Goal: Information Seeking & Learning: Learn about a topic

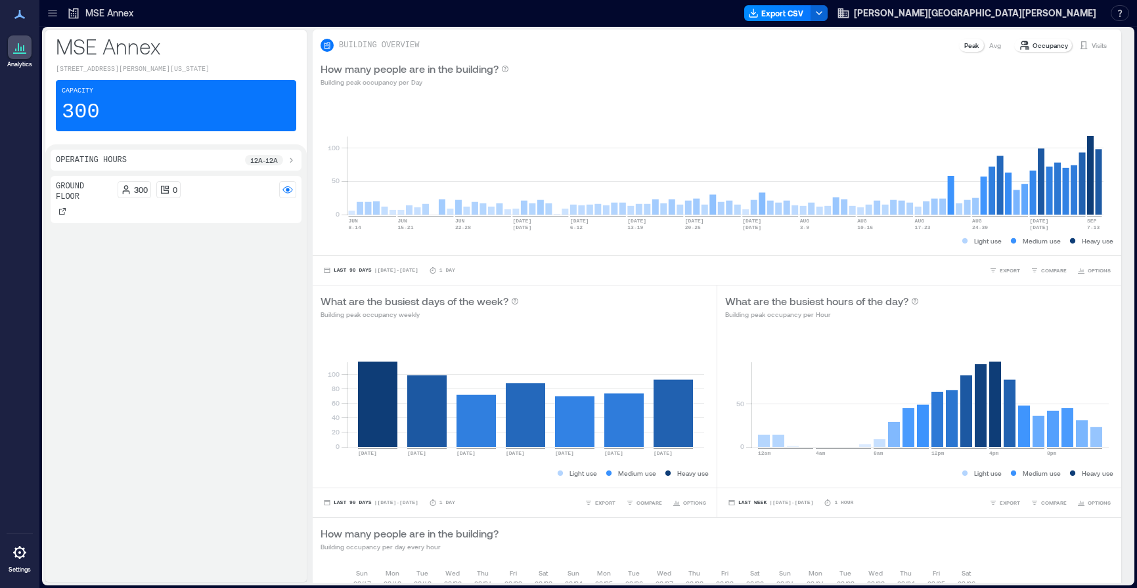
click at [93, 11] on p "MSE Annex" at bounding box center [109, 13] width 48 height 13
click at [51, 11] on icon at bounding box center [52, 13] width 13 height 13
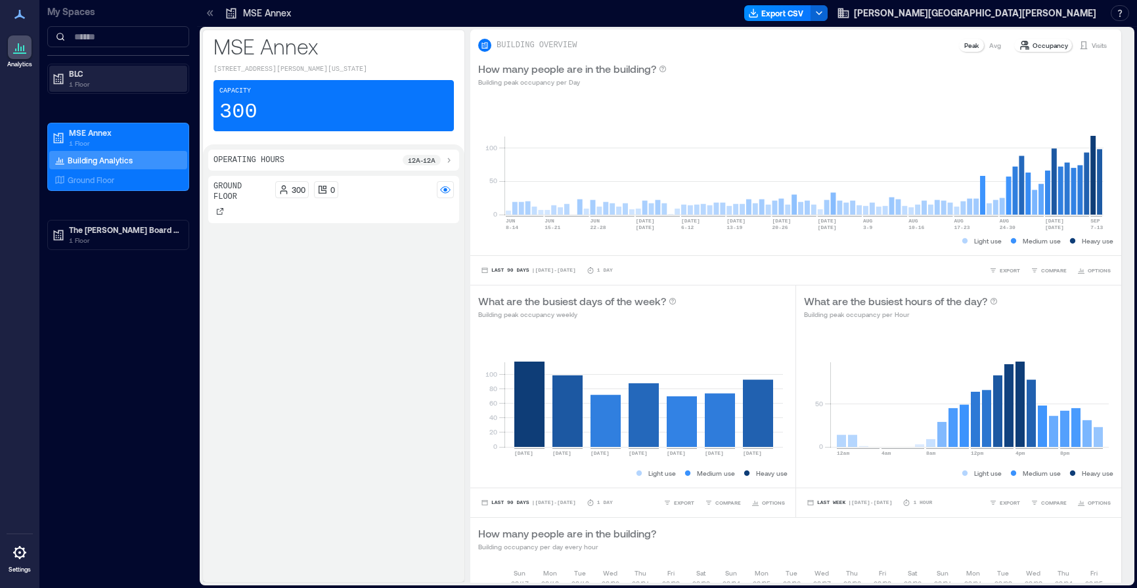
click at [77, 76] on p "BLC" at bounding box center [124, 73] width 110 height 11
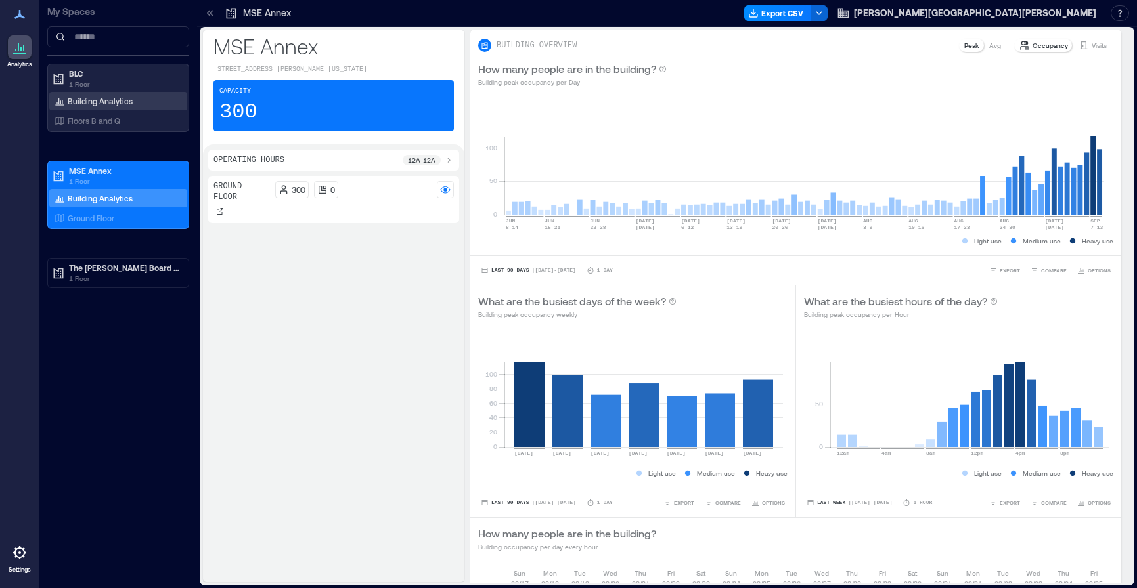
click at [100, 97] on p "Building Analytics" at bounding box center [100, 101] width 65 height 11
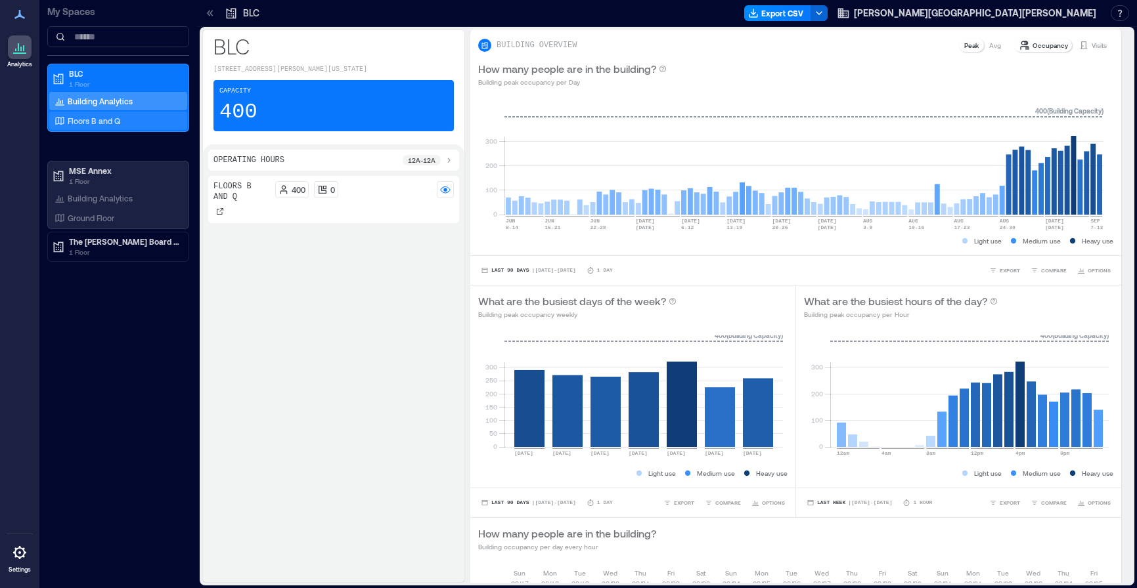
click at [102, 121] on p "Floors B and Q" at bounding box center [94, 121] width 53 height 11
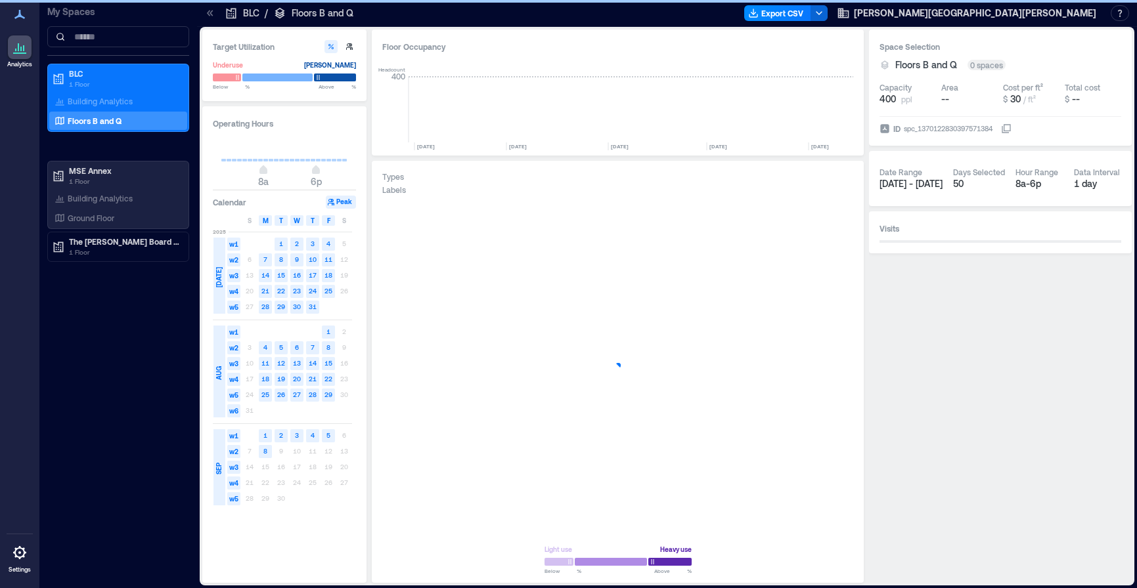
scroll to position [0, 982]
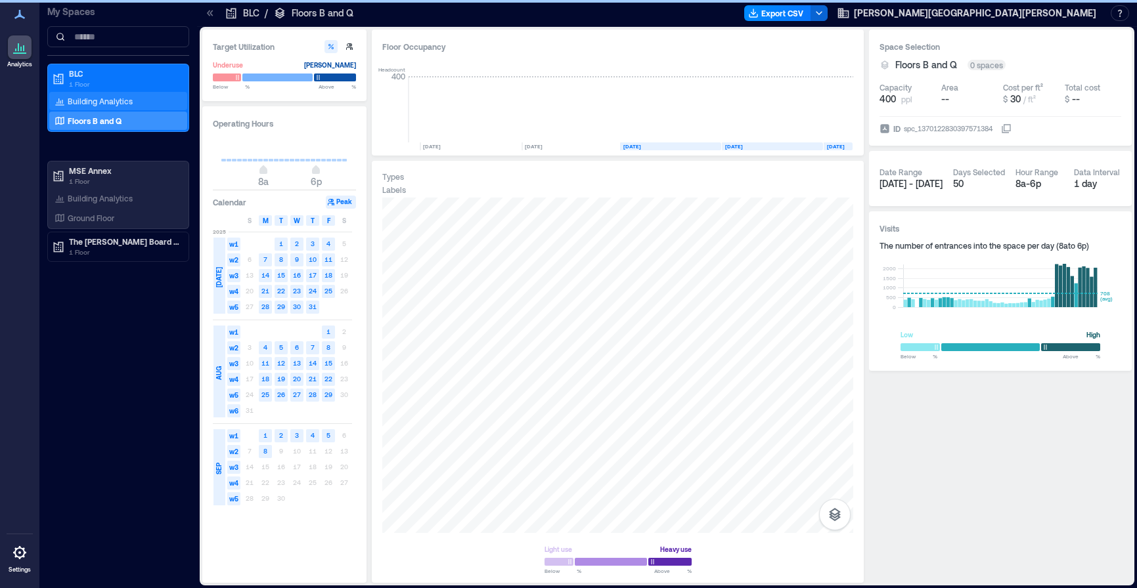
click at [98, 100] on p "Building Analytics" at bounding box center [100, 101] width 65 height 11
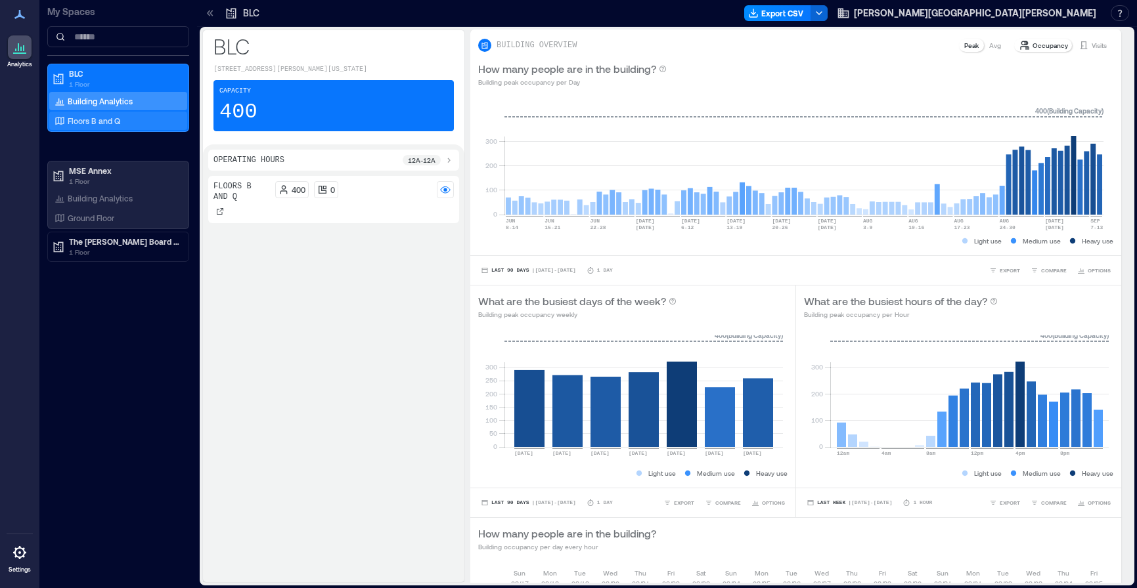
click at [104, 120] on p "Floors B and Q" at bounding box center [94, 121] width 53 height 11
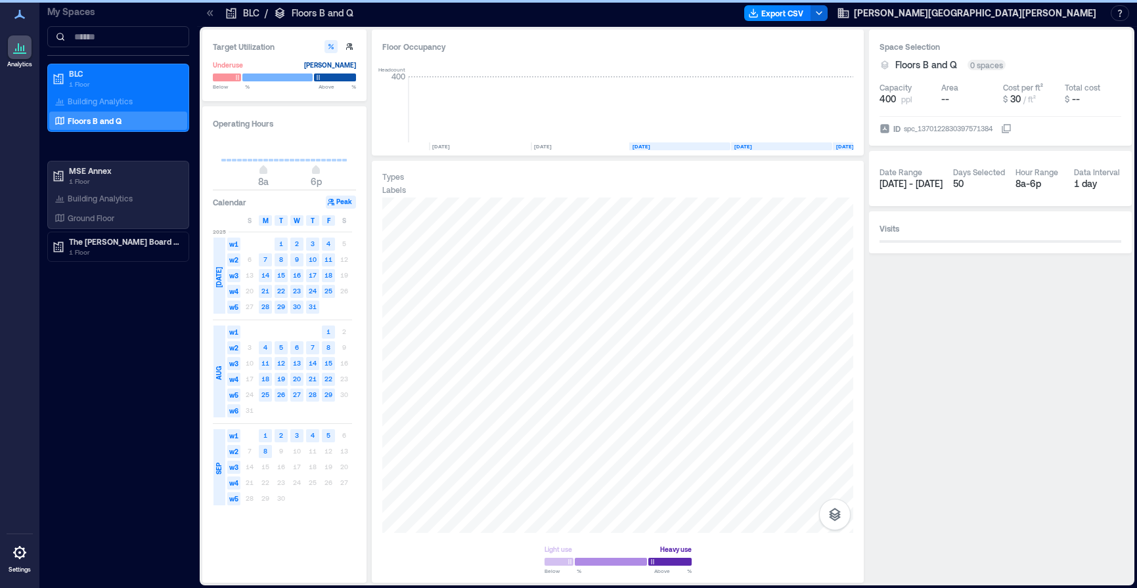
scroll to position [0, 982]
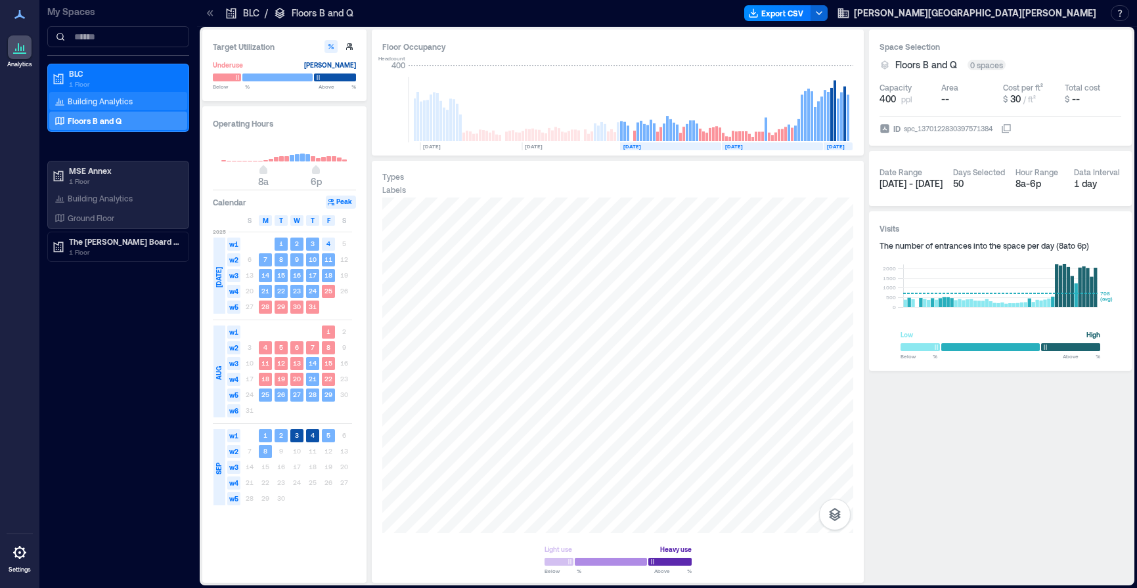
click at [110, 95] on div "Building Analytics" at bounding box center [93, 101] width 83 height 13
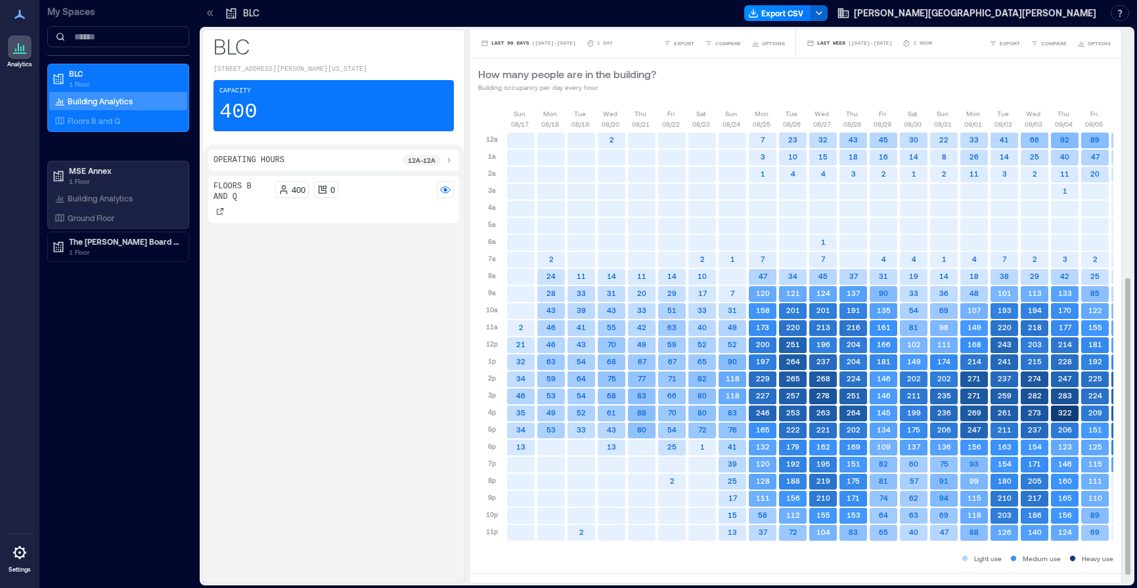
scroll to position [0, 37]
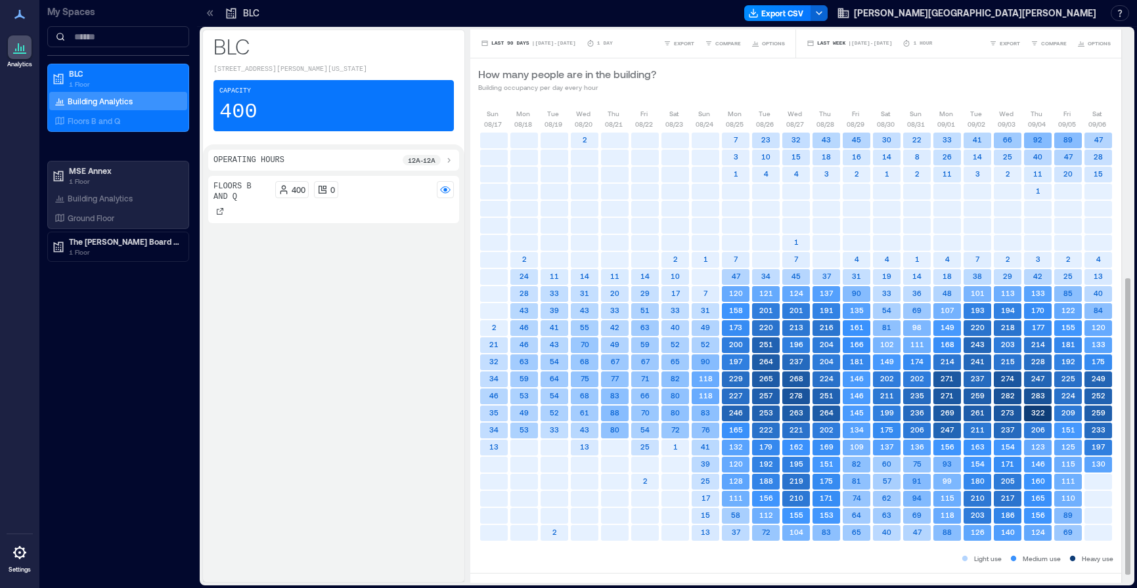
click at [1119, 341] on div "BUILDING OVERVIEW Peak Avg Occupancy Visits How many people are in the building…" at bounding box center [800, 307] width 661 height 554
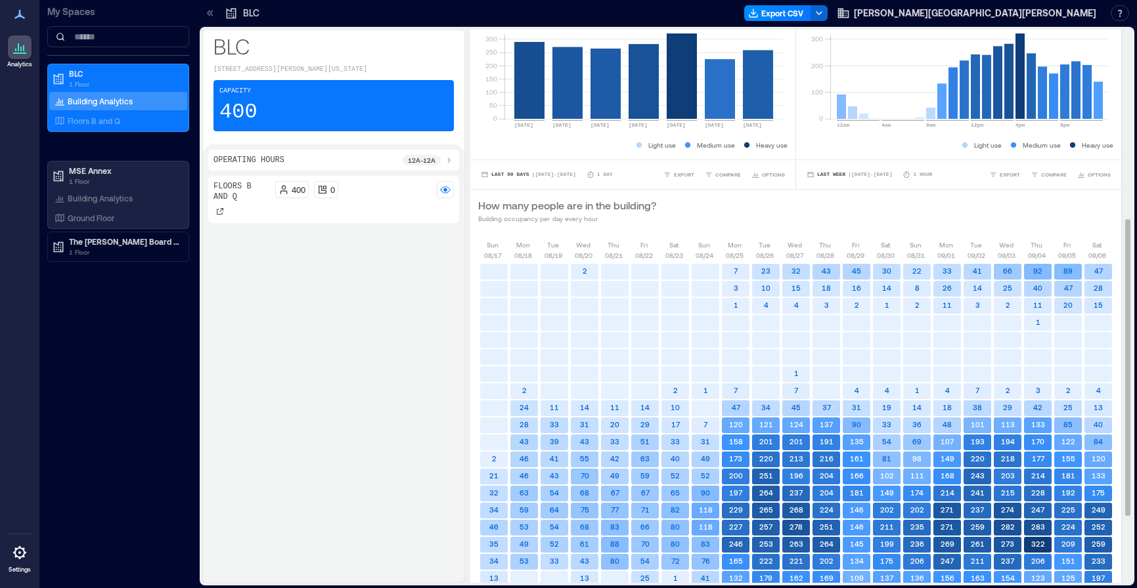
scroll to position [394, 0]
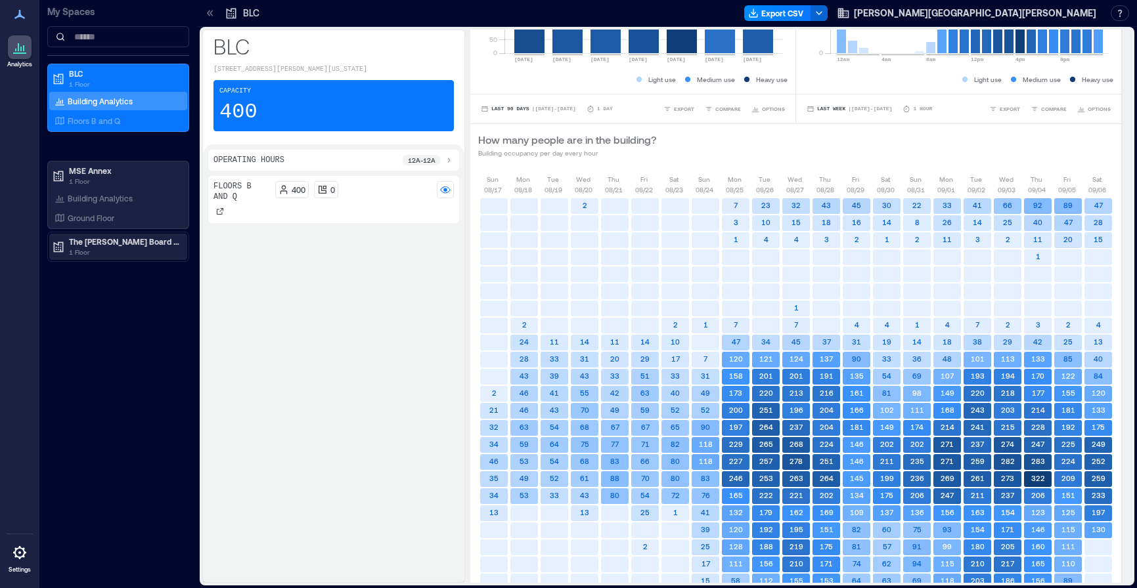
click at [76, 243] on p "The [PERSON_NAME] Board Room" at bounding box center [124, 241] width 110 height 11
click at [85, 269] on p "Building Analytics" at bounding box center [100, 269] width 65 height 11
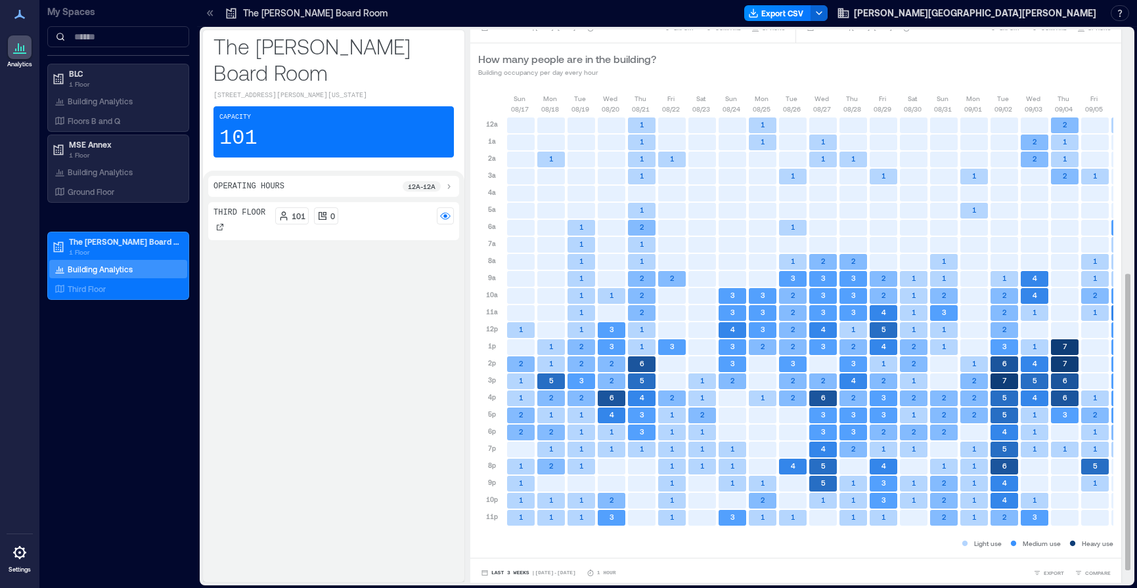
scroll to position [479, 0]
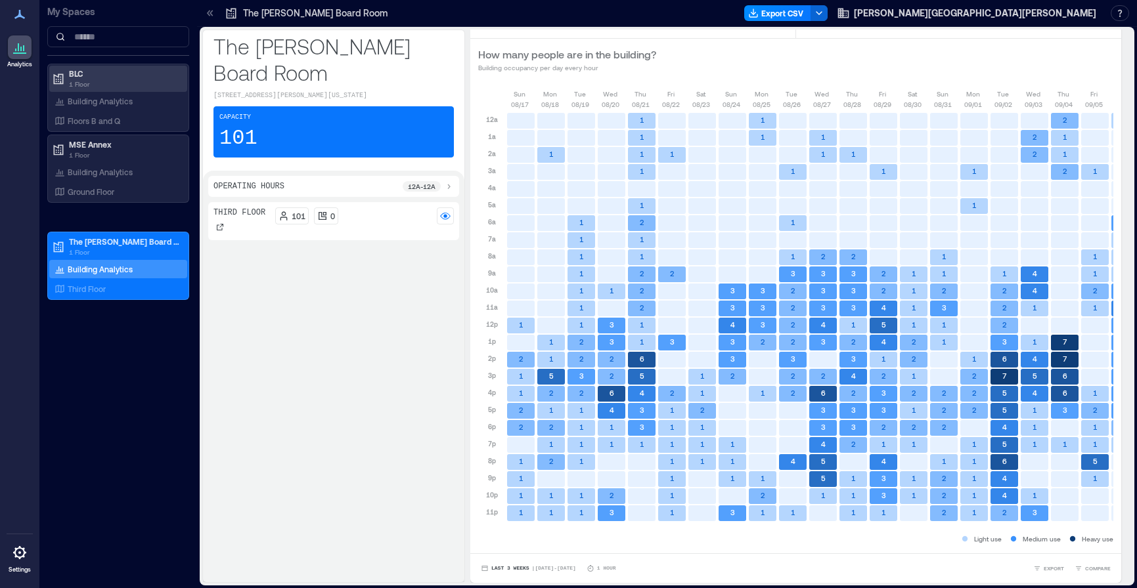
click at [72, 69] on p "BLC" at bounding box center [124, 73] width 110 height 11
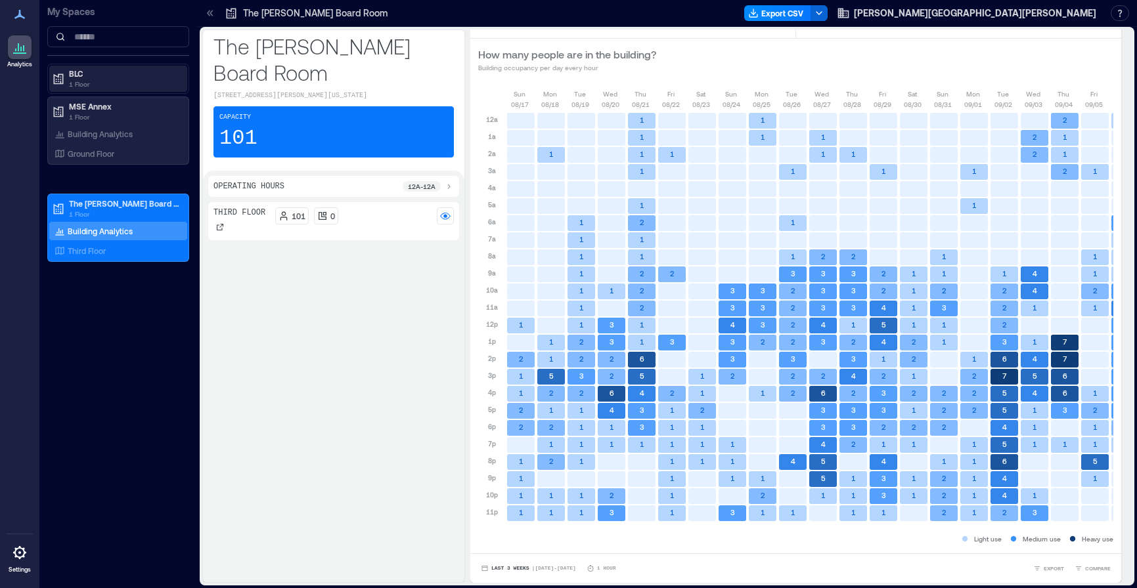
click at [79, 76] on p "BLC" at bounding box center [124, 73] width 110 height 11
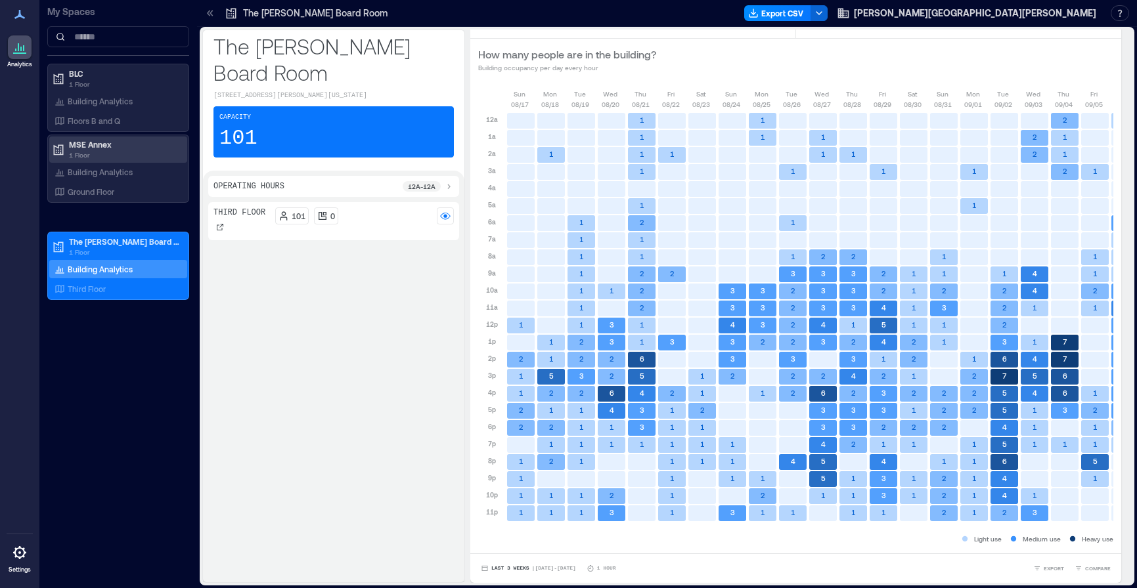
click at [93, 144] on p "MSE Annex" at bounding box center [124, 144] width 110 height 11
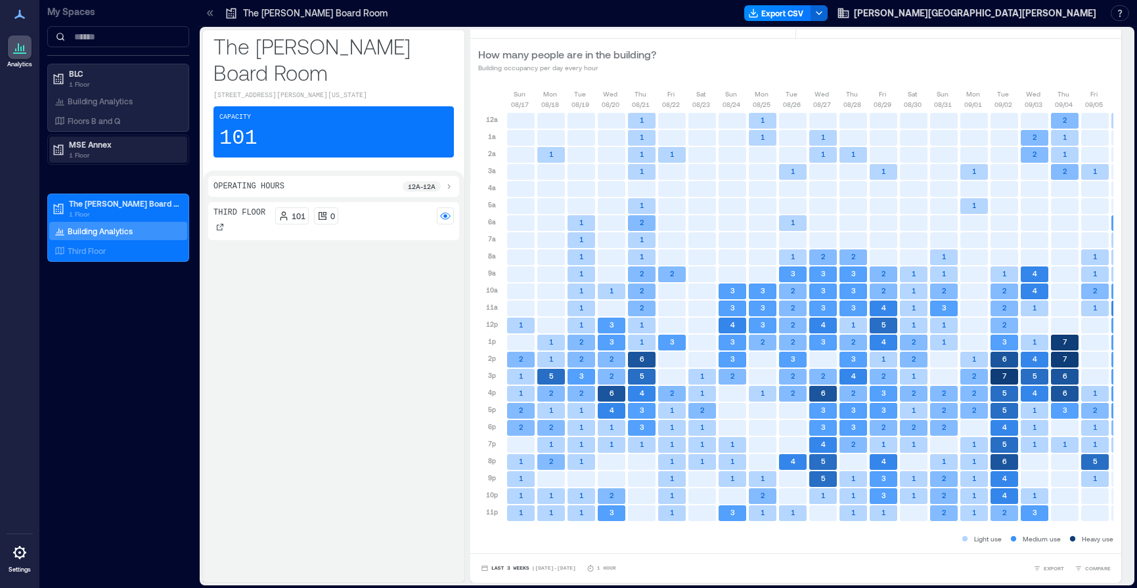
click at [93, 145] on p "MSE Annex" at bounding box center [124, 144] width 110 height 11
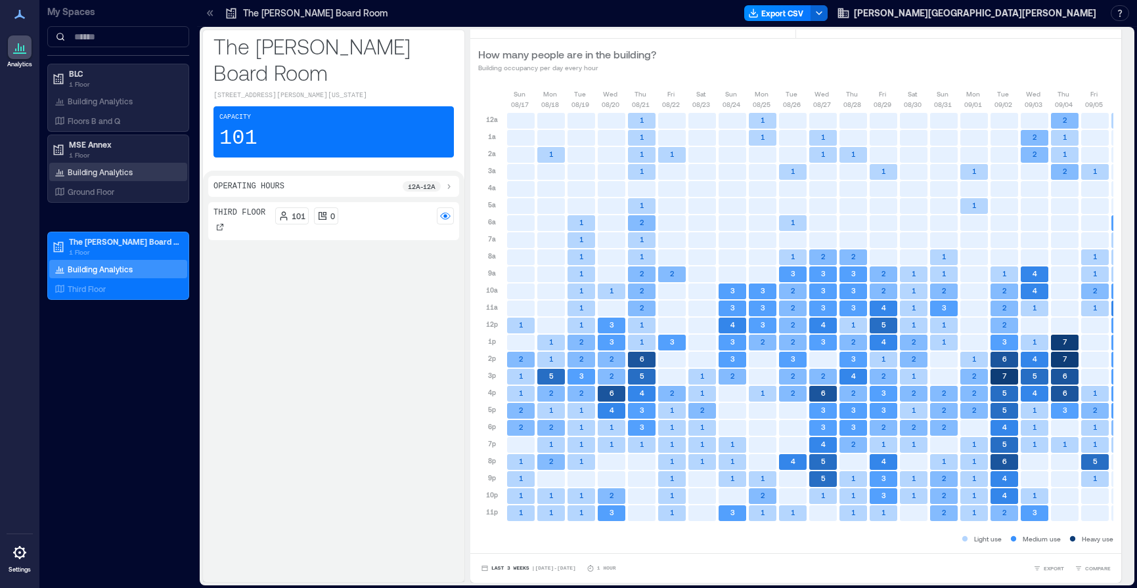
click at [89, 172] on p "Building Analytics" at bounding box center [100, 172] width 65 height 11
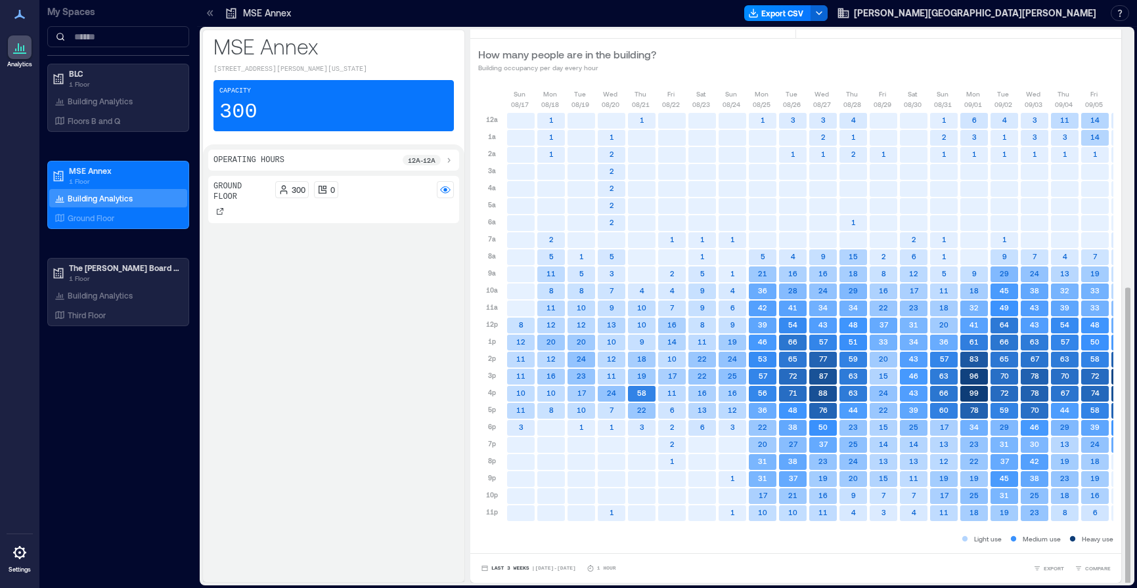
scroll to position [1, 0]
click at [1085, 569] on span "COMPARE" at bounding box center [1098, 567] width 26 height 8
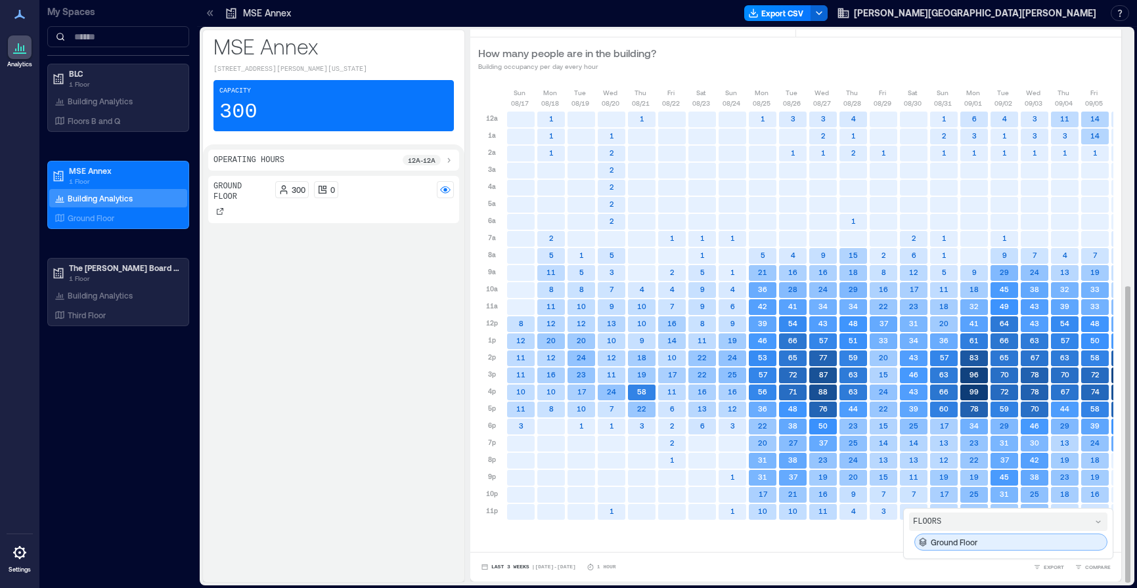
click at [957, 542] on p "Ground Floor" at bounding box center [953, 542] width 47 height 11
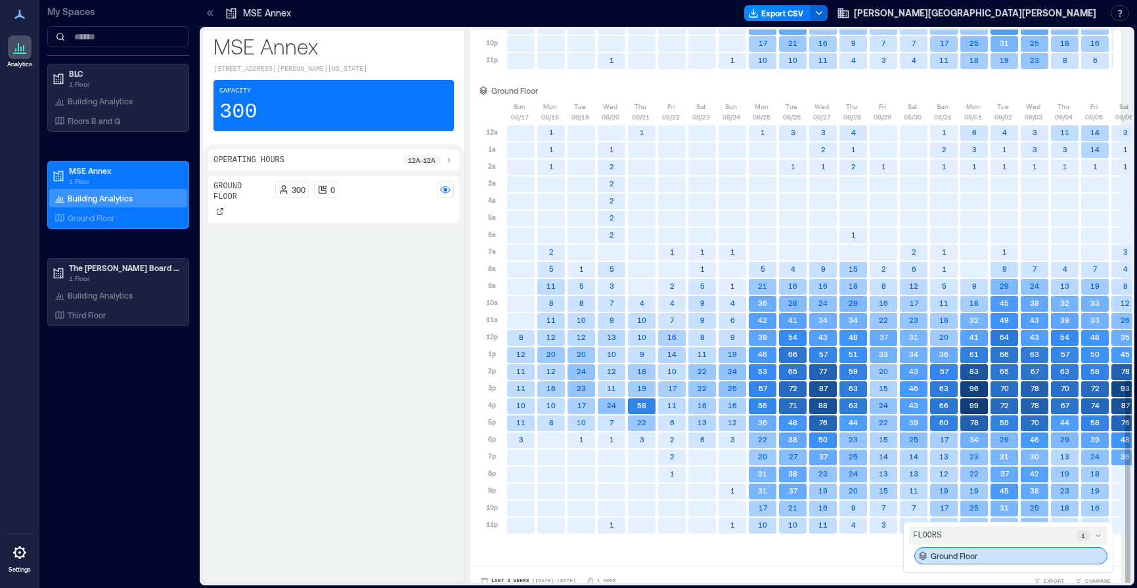
scroll to position [944, 0]
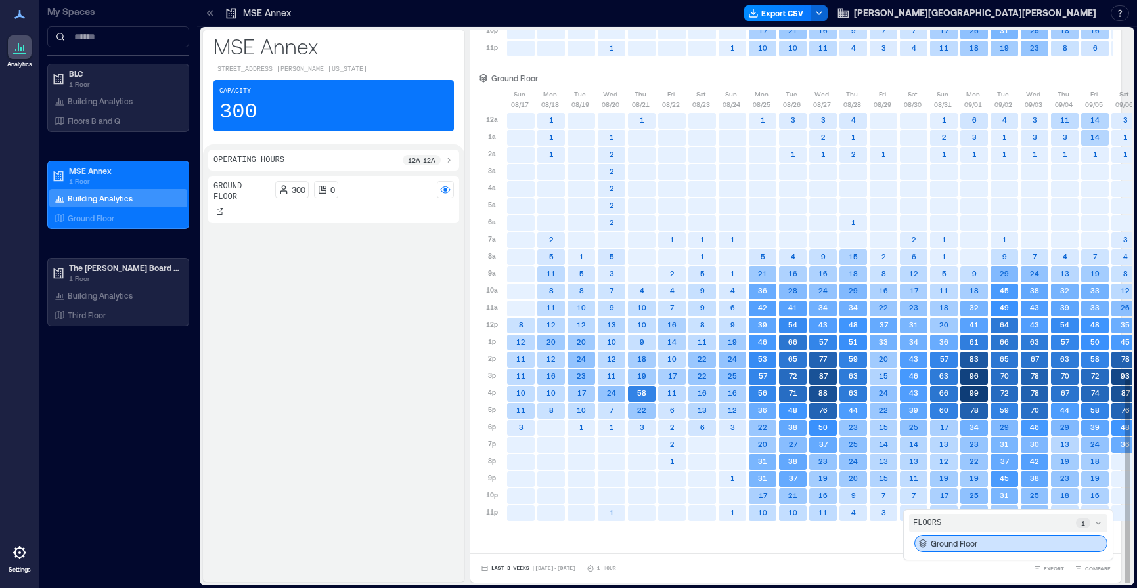
click at [1095, 524] on icon at bounding box center [1097, 523] width 5 height 3
click at [1056, 548] on div "FLOORS 1" at bounding box center [1008, 547] width 198 height 18
click at [1056, 548] on div "Ground Floor" at bounding box center [1010, 543] width 193 height 17
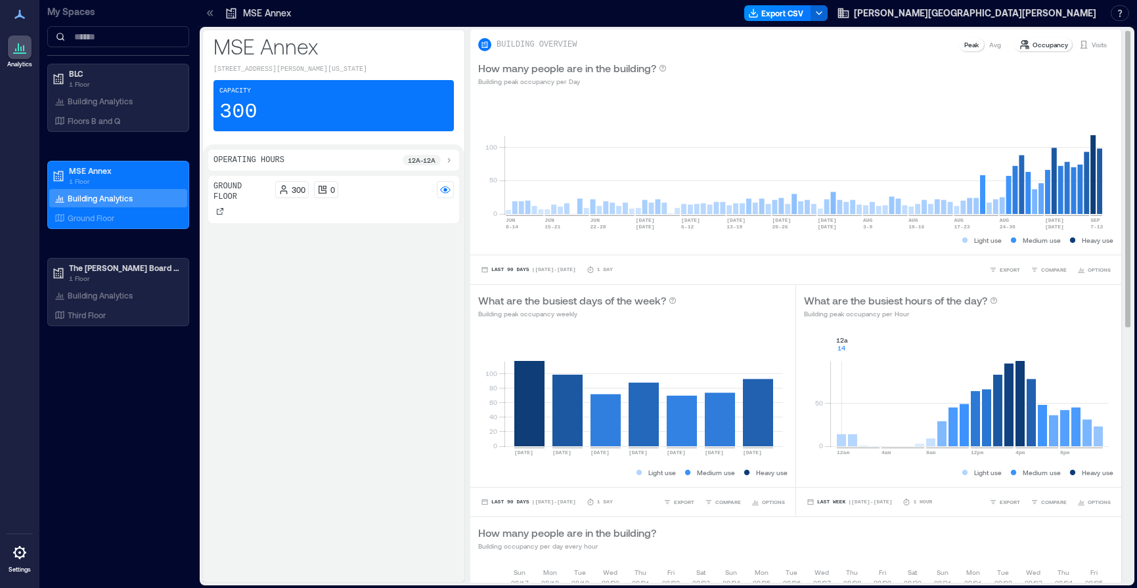
scroll to position [0, 0]
click at [1036, 44] on p "Occupancy" at bounding box center [1049, 45] width 35 height 11
click at [964, 45] on p "Peak" at bounding box center [971, 45] width 14 height 11
click at [1032, 44] on p "Occupancy" at bounding box center [1049, 45] width 35 height 11
click at [1091, 45] on p "Visits" at bounding box center [1098, 45] width 15 height 11
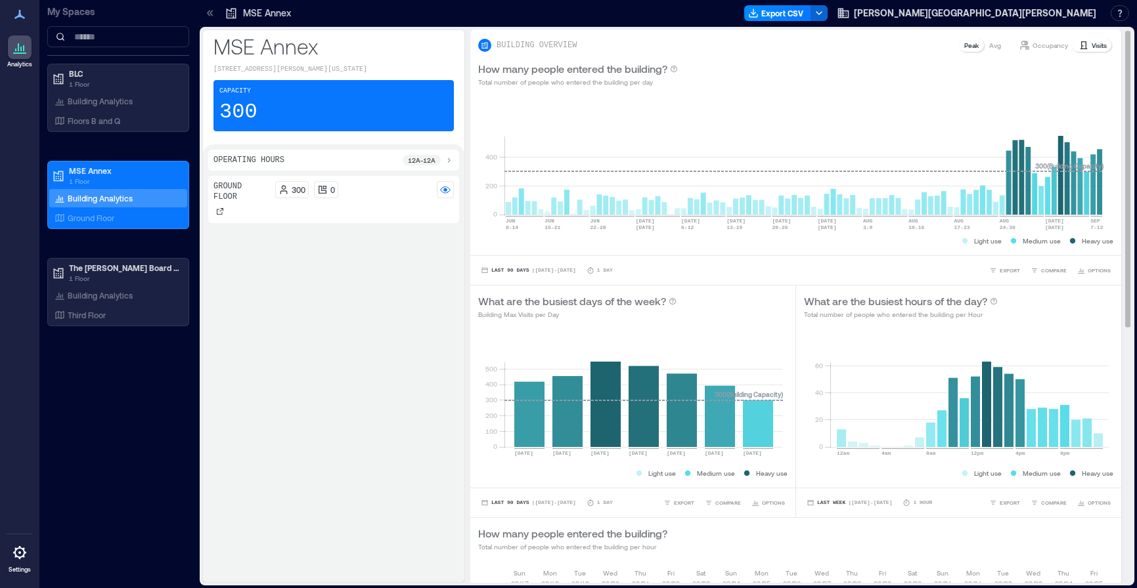
click at [991, 47] on div "Avg" at bounding box center [995, 45] width 22 height 13
click at [989, 46] on p "Avg" at bounding box center [995, 45] width 12 height 11
click at [1045, 47] on p "Occupancy" at bounding box center [1049, 45] width 35 height 11
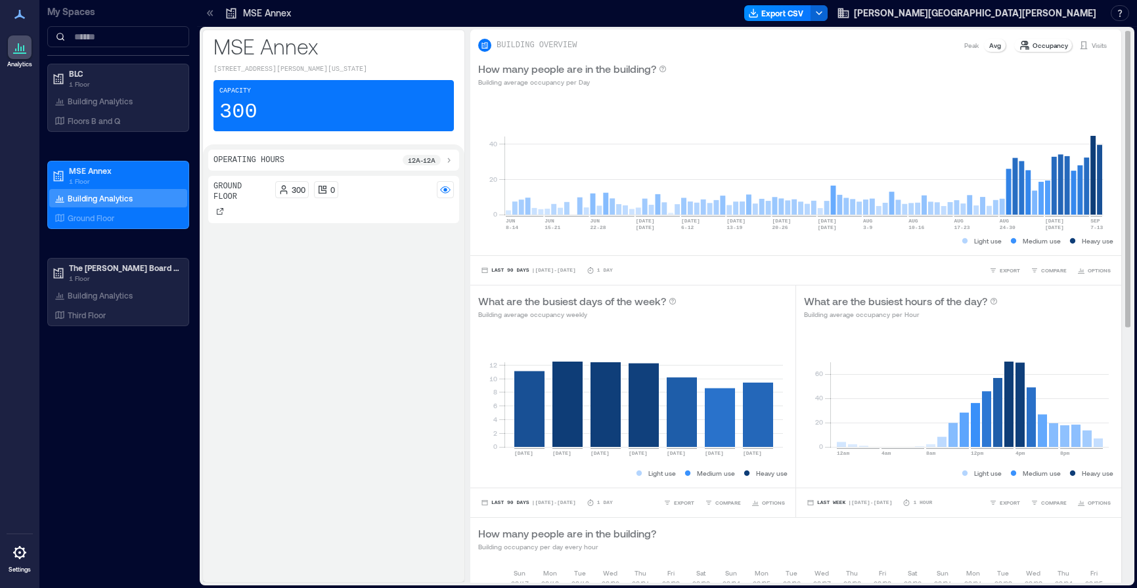
click at [1079, 43] on div "Visits" at bounding box center [1092, 45] width 39 height 13
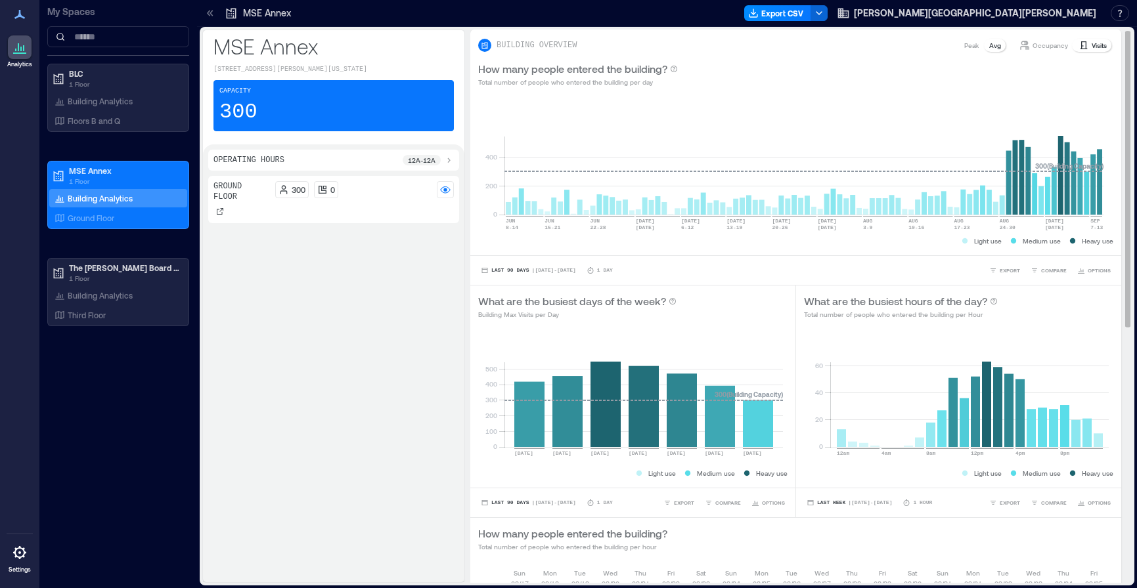
click at [1034, 44] on p "Occupancy" at bounding box center [1049, 45] width 35 height 11
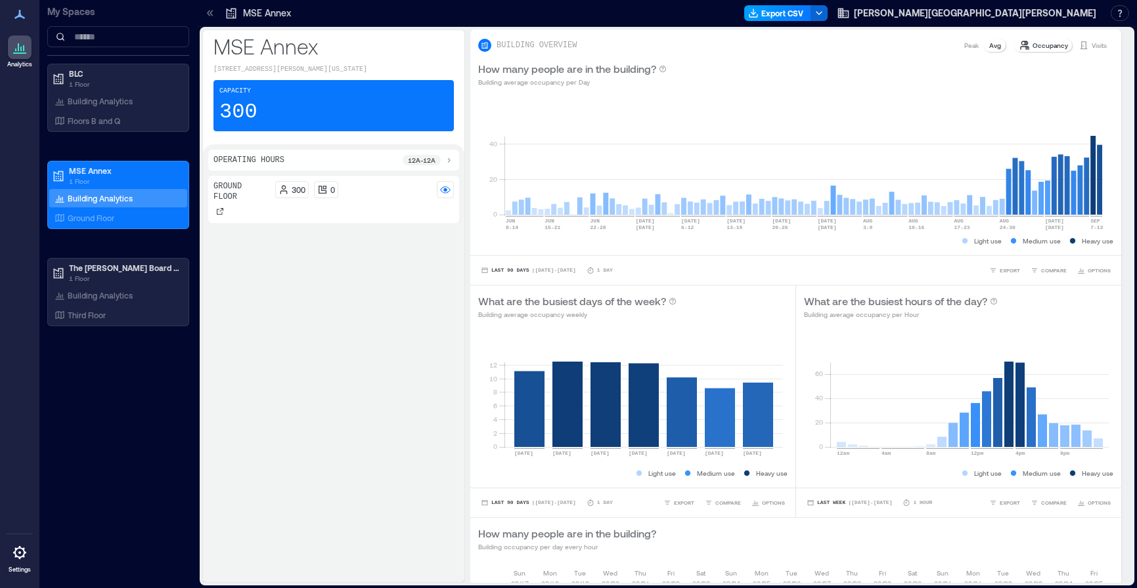
click at [811, 9] on button "Export CSV" at bounding box center [777, 13] width 67 height 16
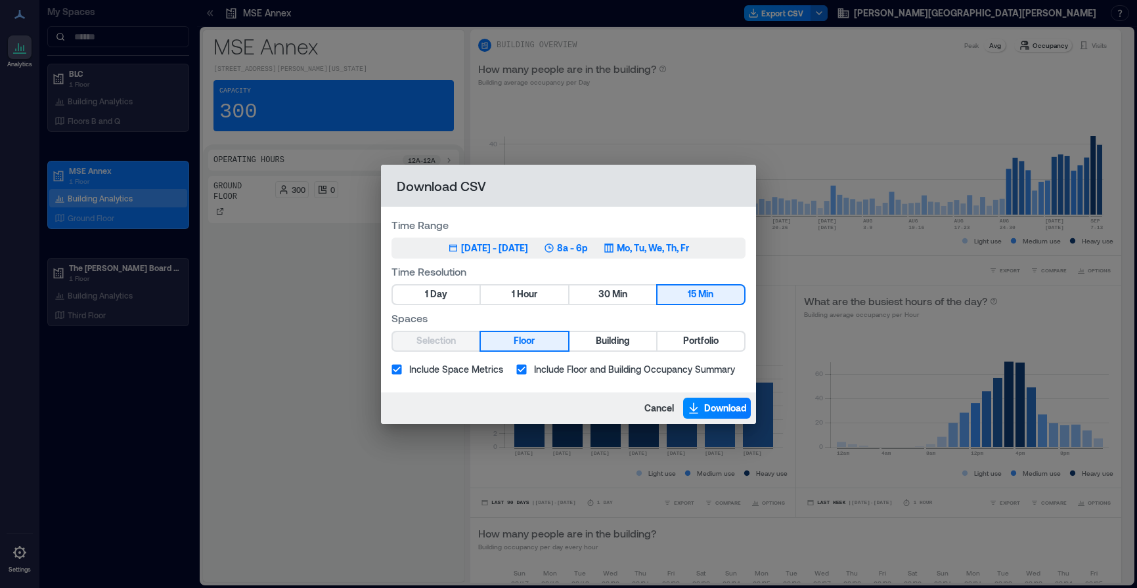
click at [465, 249] on div "[DATE] - [DATE]" at bounding box center [494, 248] width 67 height 13
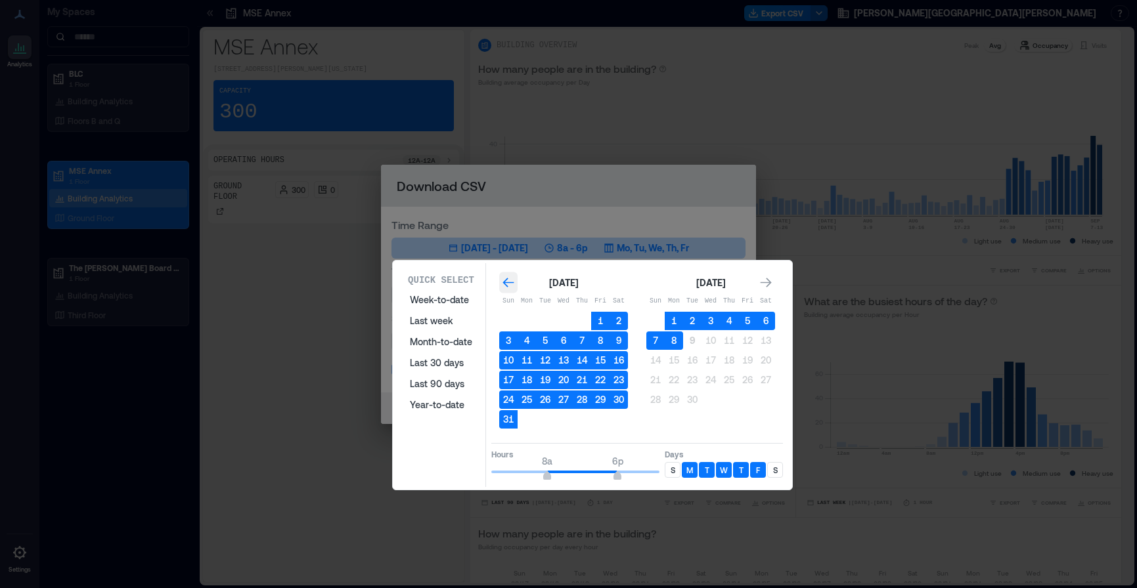
click at [506, 280] on icon "Go to previous month" at bounding box center [508, 282] width 13 height 13
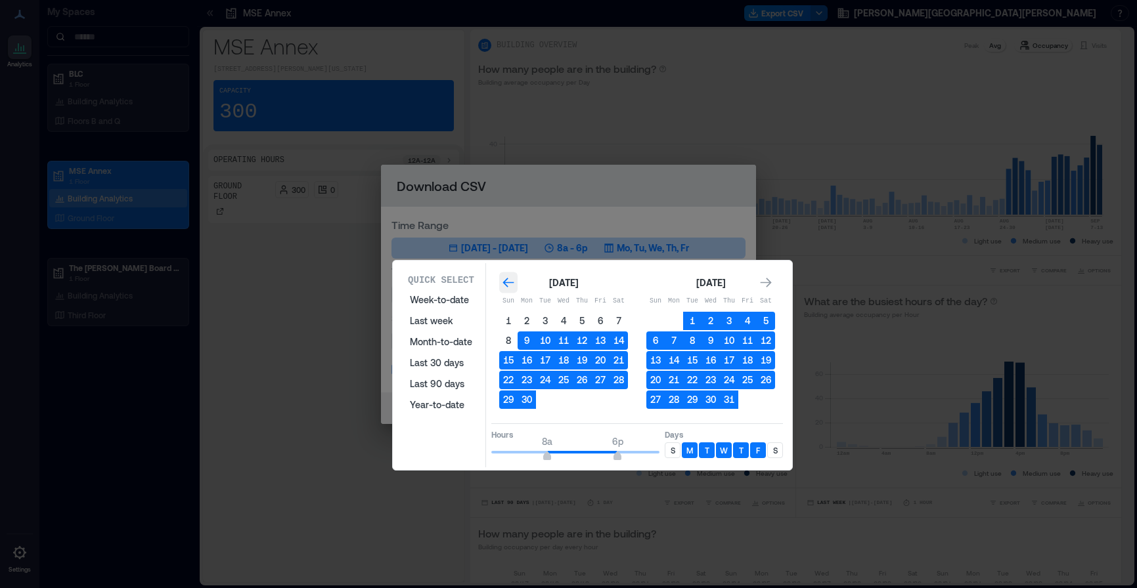
click at [502, 281] on icon "Go to previous month" at bounding box center [508, 282] width 13 height 13
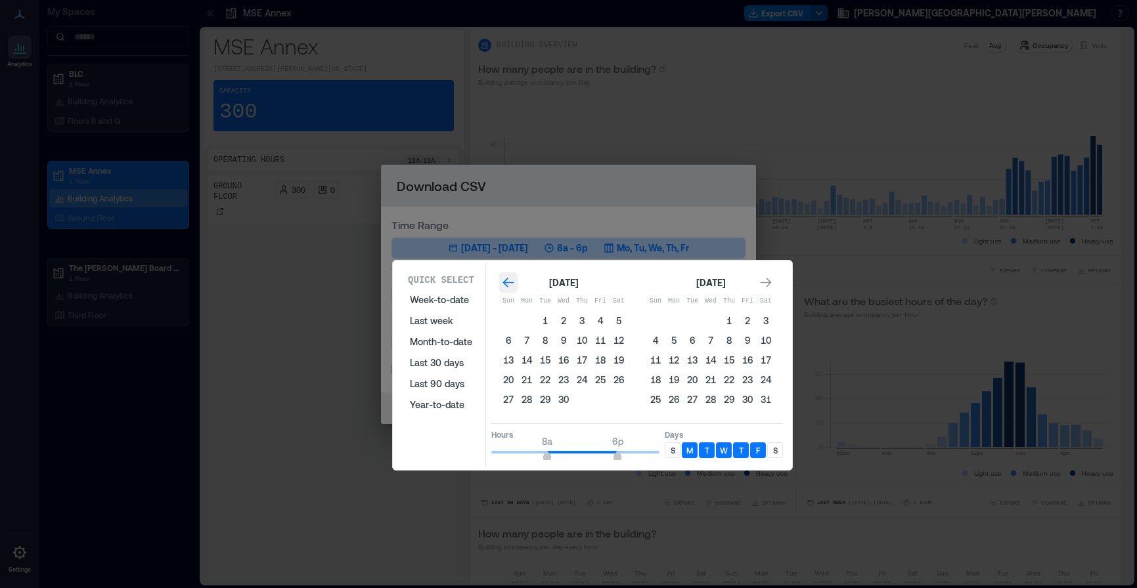
click at [502, 281] on icon "Go to previous month" at bounding box center [508, 282] width 13 height 13
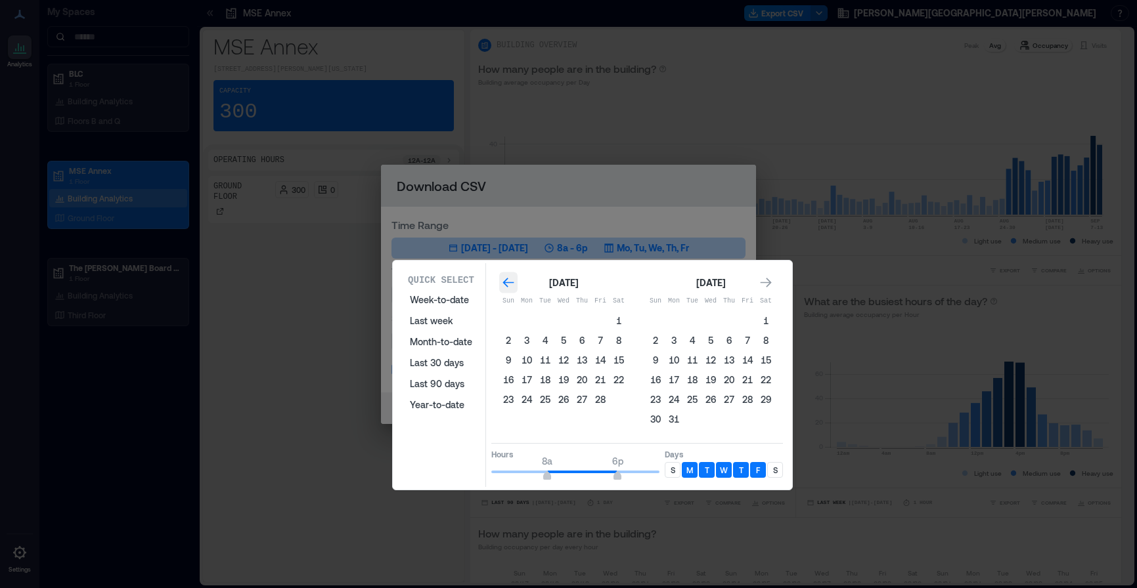
click at [502, 281] on icon "Go to previous month" at bounding box center [508, 282] width 13 height 13
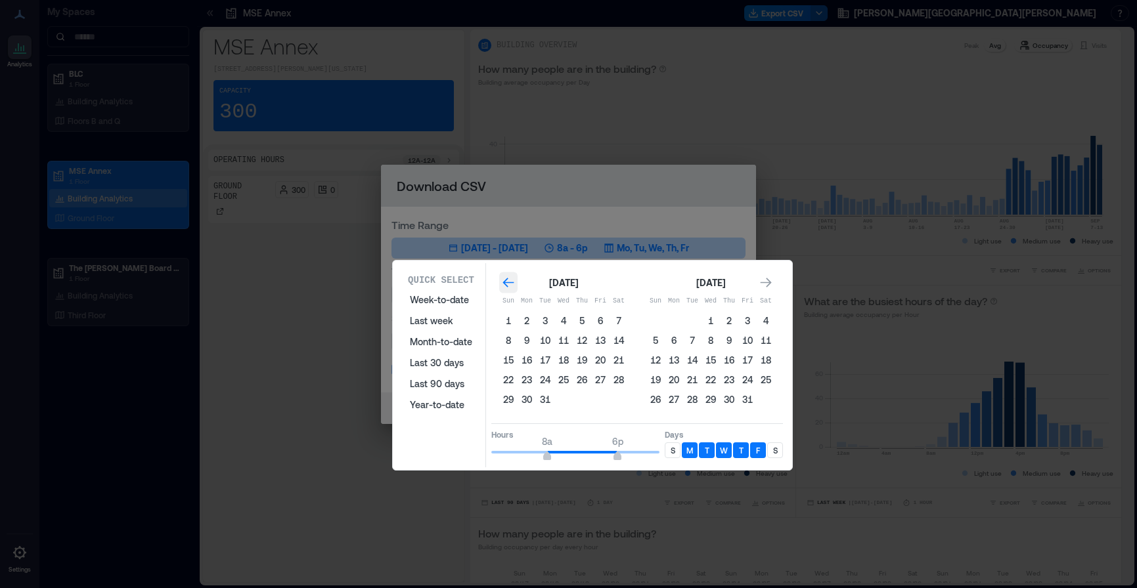
click at [502, 281] on icon "Go to previous month" at bounding box center [508, 282] width 13 height 13
click at [502, 282] on icon "Go to previous month" at bounding box center [508, 282] width 13 height 13
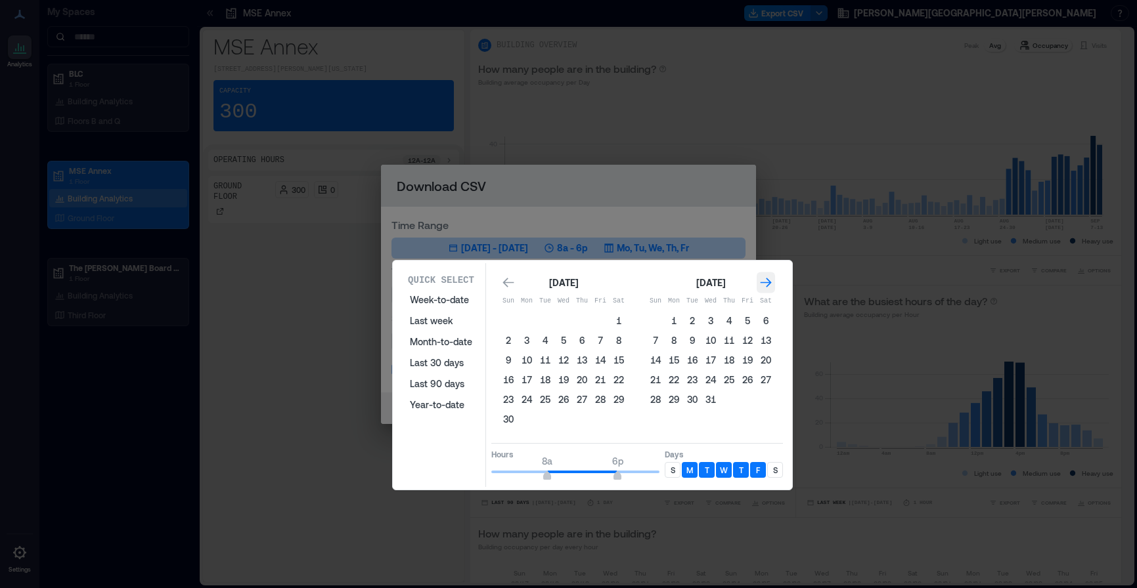
click at [756, 276] on div "Go to next month" at bounding box center [765, 282] width 18 height 21
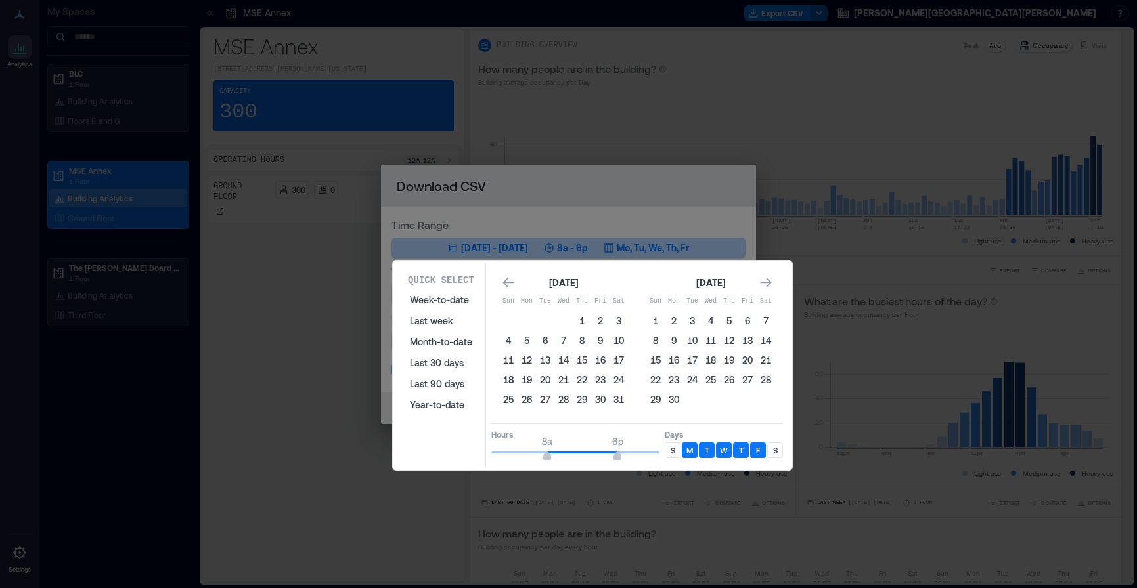
click at [508, 380] on button "18" at bounding box center [508, 380] width 18 height 18
click at [770, 284] on icon "Go to next month" at bounding box center [765, 283] width 11 height 10
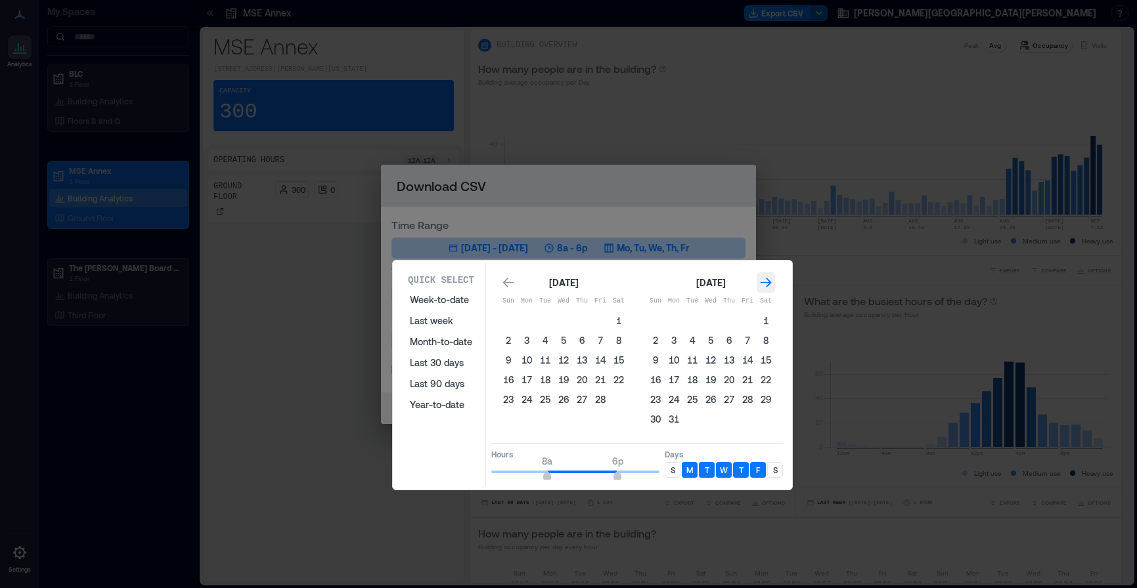
click at [770, 284] on icon "Go to next month" at bounding box center [765, 283] width 11 height 10
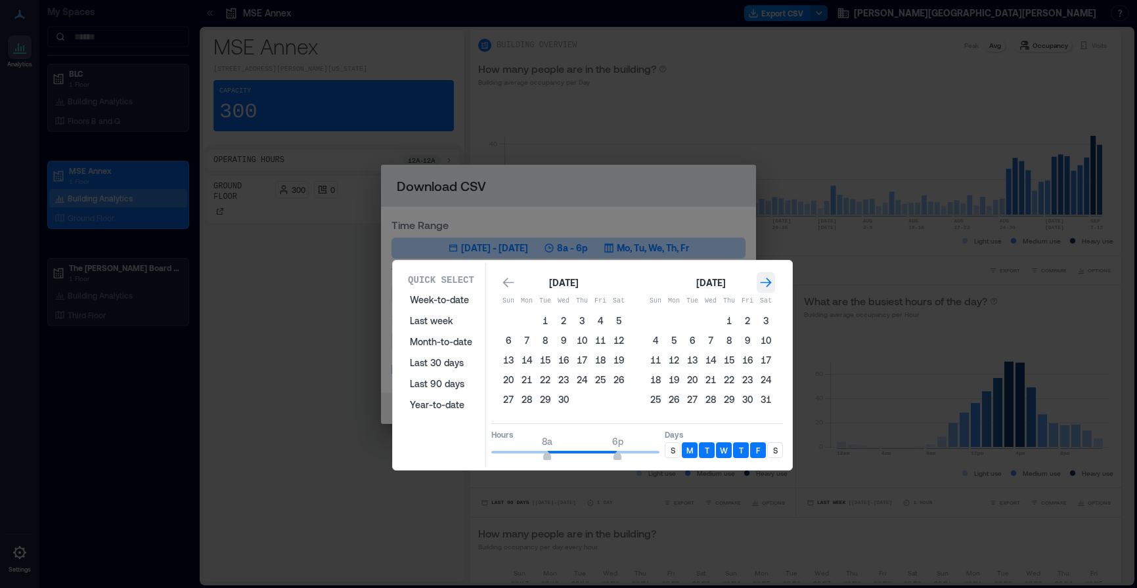
click at [770, 284] on icon "Go to next month" at bounding box center [765, 283] width 11 height 10
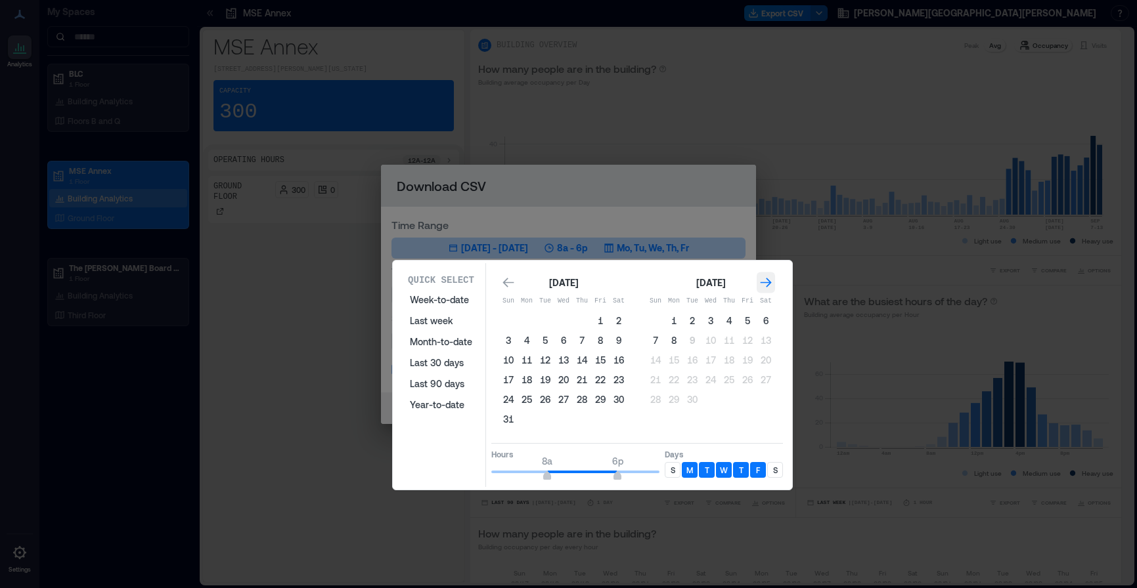
click at [769, 284] on icon "Go to next month" at bounding box center [765, 283] width 11 height 10
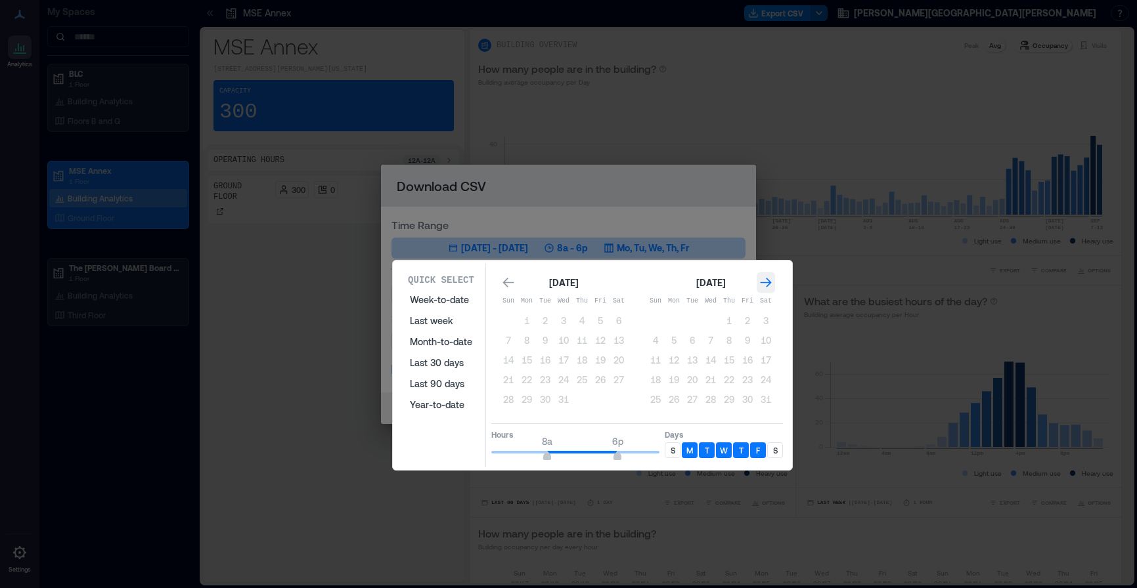
click at [769, 284] on icon "Go to next month" at bounding box center [765, 283] width 11 height 10
click at [505, 282] on icon "Go to previous month" at bounding box center [507, 283] width 11 height 10
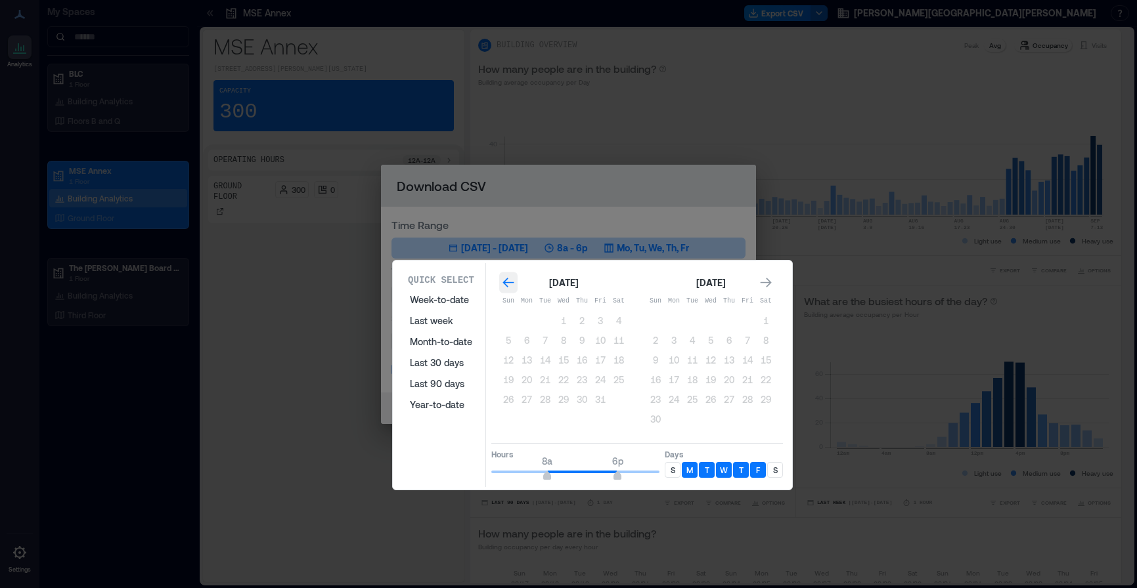
click at [505, 282] on icon "Go to previous month" at bounding box center [507, 283] width 11 height 10
click at [671, 341] on button "8" at bounding box center [673, 341] width 18 height 18
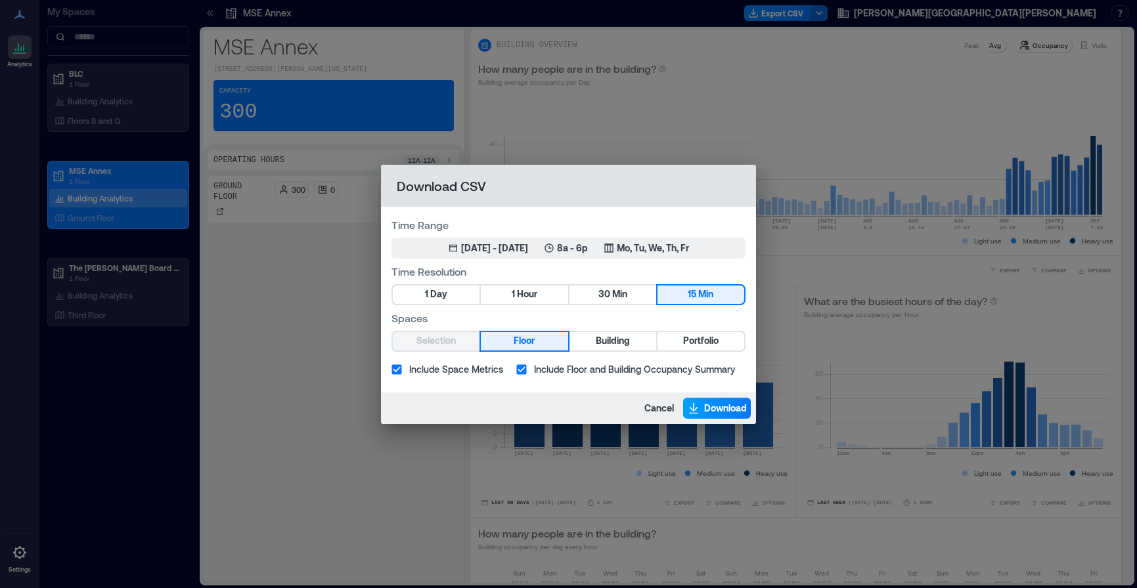
click at [706, 404] on span "Download" at bounding box center [725, 408] width 43 height 13
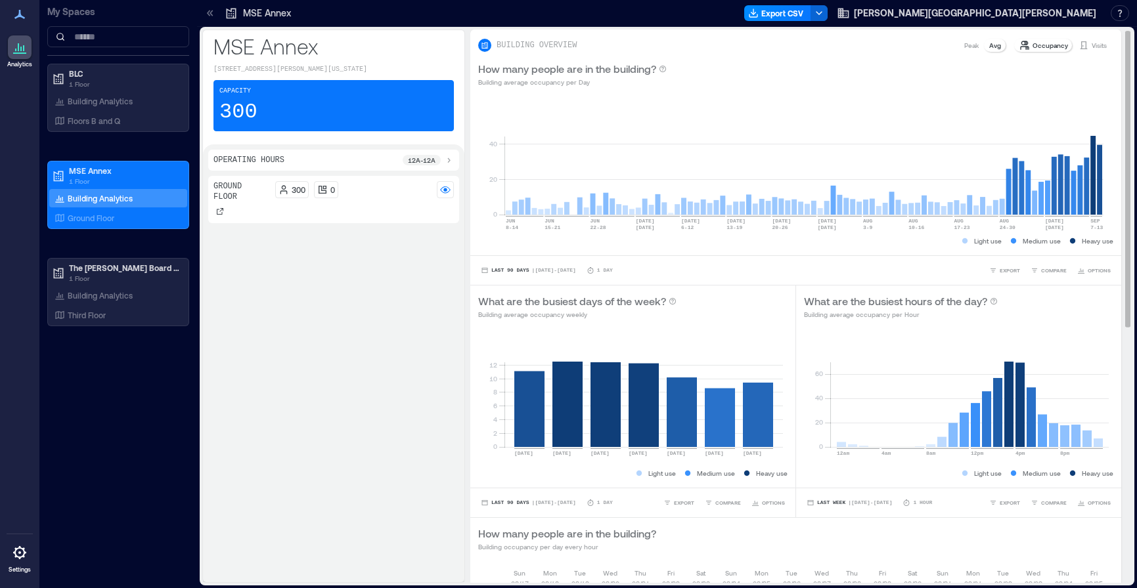
click at [535, 42] on p "BUILDING OVERVIEW" at bounding box center [536, 45] width 80 height 11
click at [507, 271] on span "Last 90 Days" at bounding box center [510, 271] width 38 height 0
click at [505, 245] on span "Custom" at bounding box center [504, 246] width 28 height 9
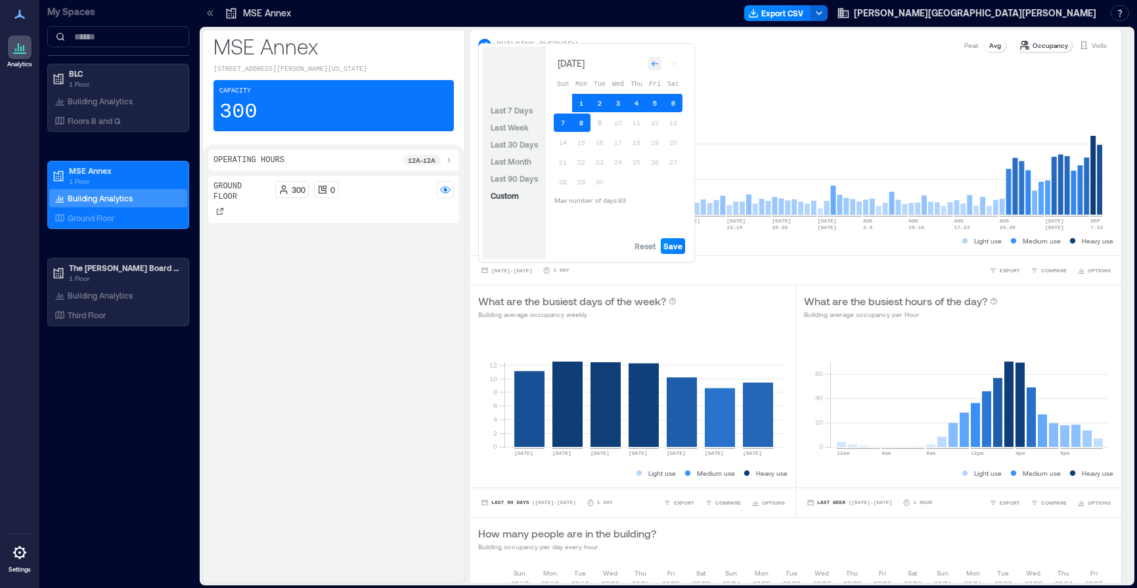
click at [654, 60] on icon "Go to previous month" at bounding box center [655, 64] width 8 height 8
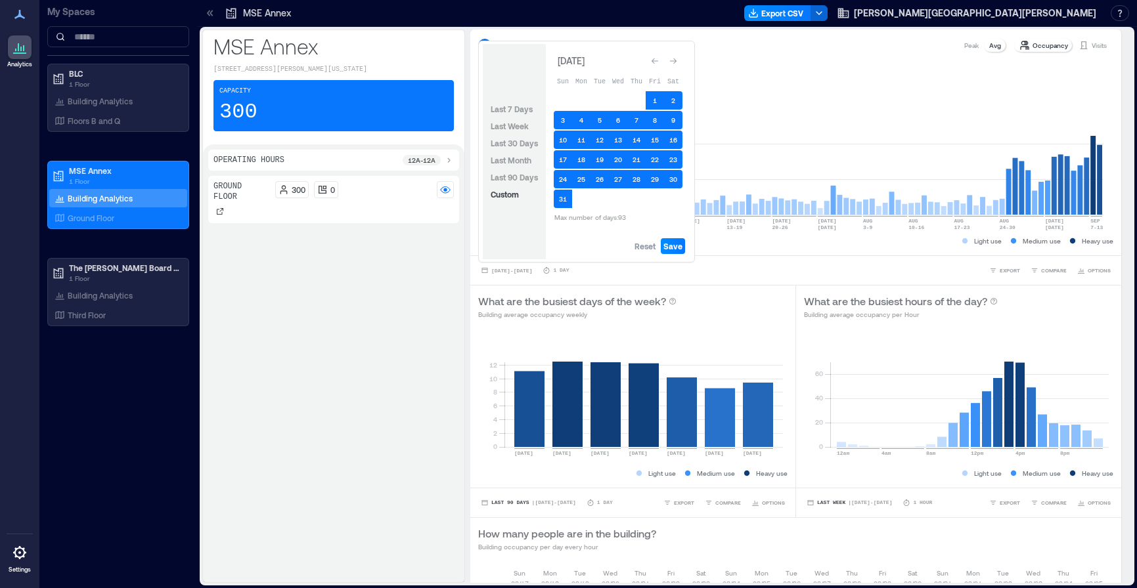
click at [654, 60] on icon "Go to previous month" at bounding box center [655, 61] width 8 height 8
click at [654, 60] on icon "Go to previous month" at bounding box center [655, 64] width 8 height 8
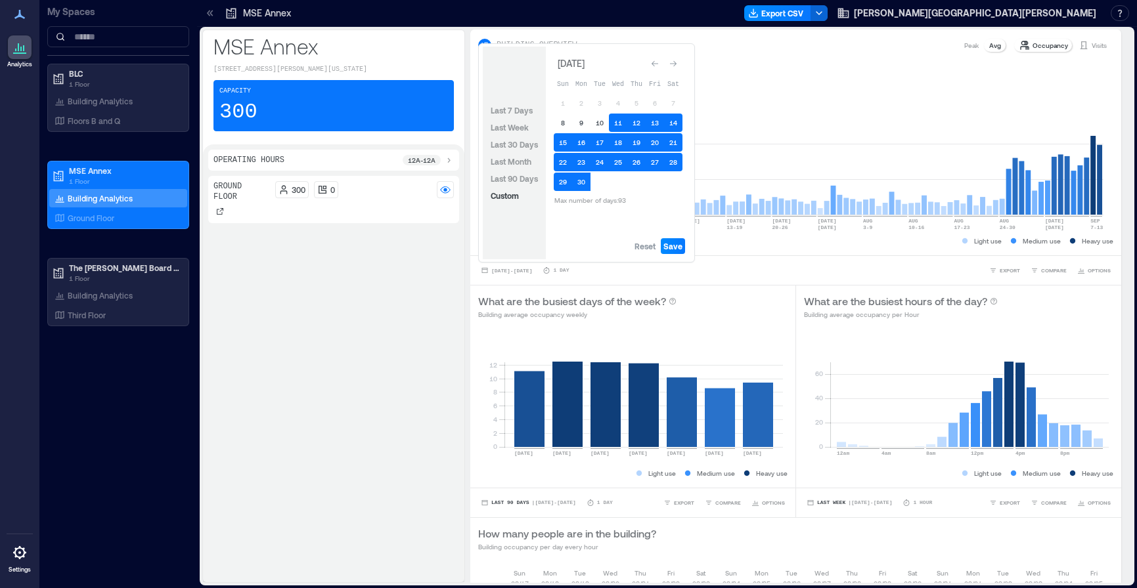
click at [654, 60] on icon "Go to previous month" at bounding box center [655, 64] width 8 height 8
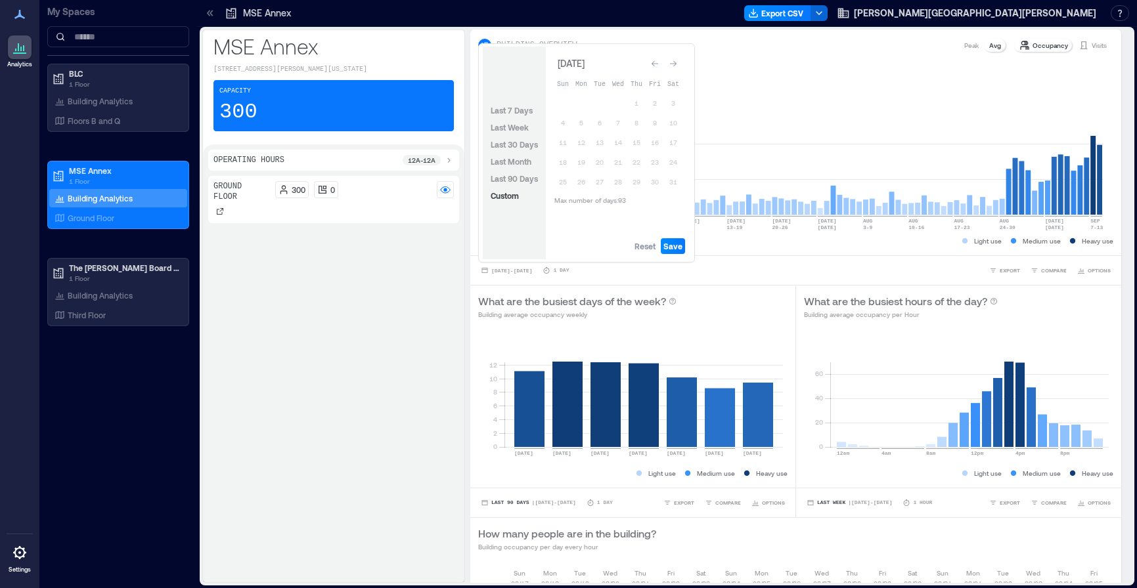
click at [654, 60] on icon "Go to previous month" at bounding box center [655, 64] width 8 height 8
click at [654, 60] on icon "Go to previous month" at bounding box center [655, 61] width 8 height 8
click at [654, 60] on icon "Go to previous month" at bounding box center [655, 64] width 8 height 8
click at [673, 62] on icon "Go to next month" at bounding box center [673, 64] width 8 height 8
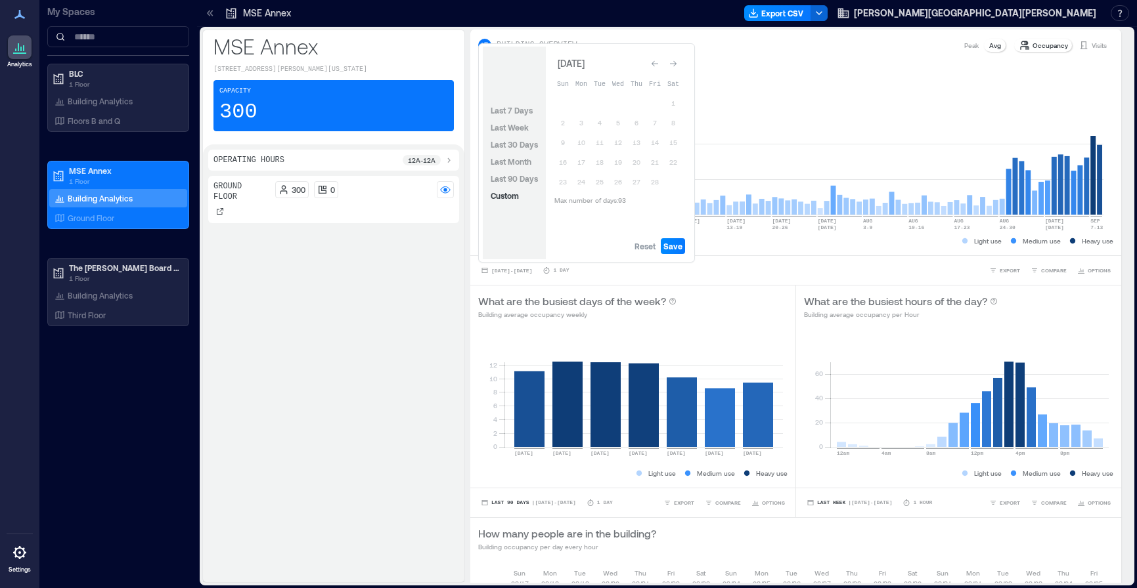
click at [673, 62] on icon "Go to next month" at bounding box center [673, 64] width 8 height 8
click at [673, 62] on icon "Go to next month" at bounding box center [673, 61] width 8 height 8
click at [673, 62] on icon "Go to next month" at bounding box center [673, 64] width 8 height 8
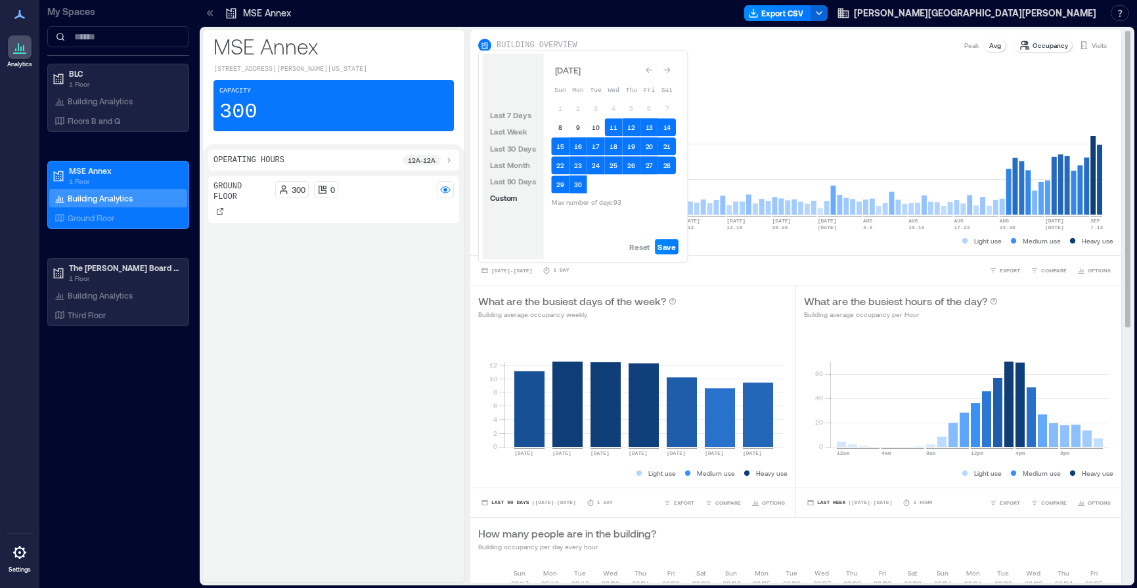
click at [764, 84] on div "How many people are in the building? Building average occupancy per Day" at bounding box center [795, 74] width 635 height 26
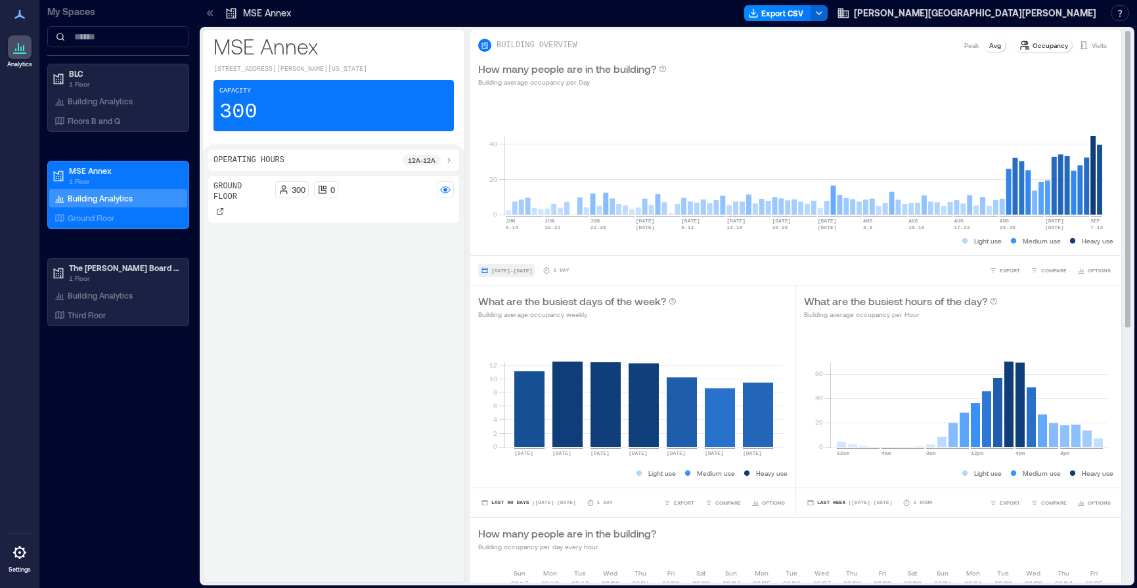
click at [507, 269] on span "[DATE] - [DATE]" at bounding box center [511, 271] width 41 height 6
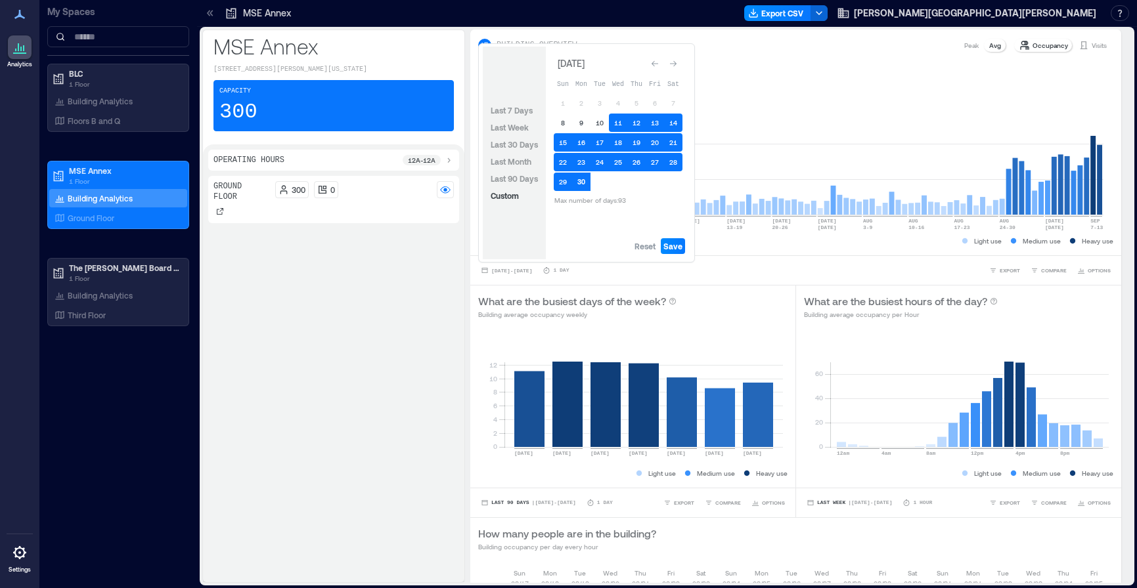
click at [584, 185] on button "30" at bounding box center [581, 182] width 18 height 18
click at [615, 123] on button "11" at bounding box center [618, 123] width 18 height 18
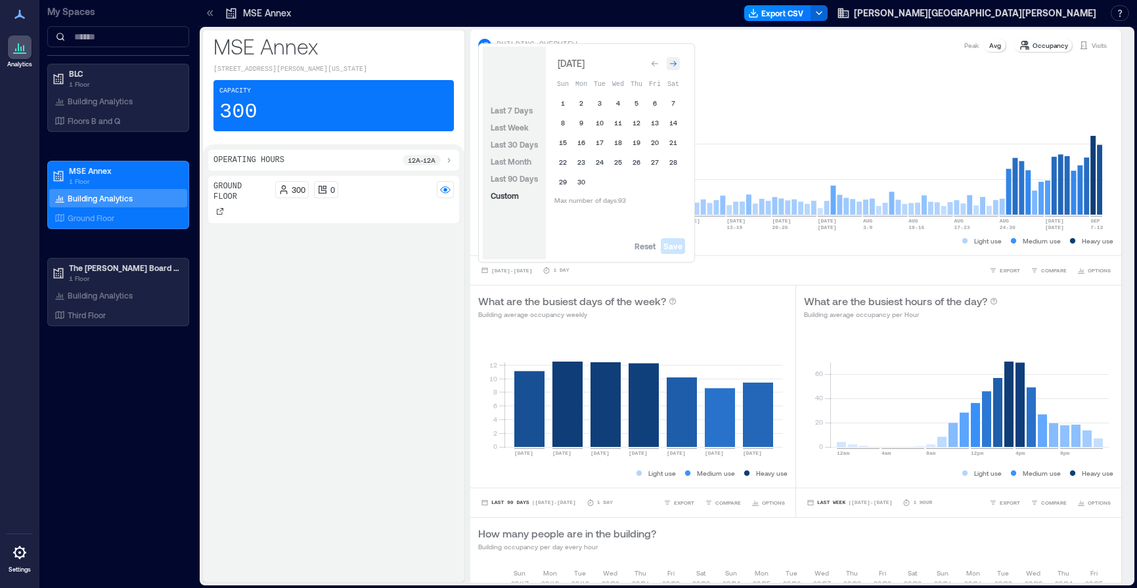
click at [676, 64] on icon "Go to next month" at bounding box center [673, 64] width 7 height 6
click at [651, 61] on icon "Go to previous month" at bounding box center [655, 61] width 8 height 8
click at [651, 61] on icon "Go to previous month" at bounding box center [655, 64] width 8 height 8
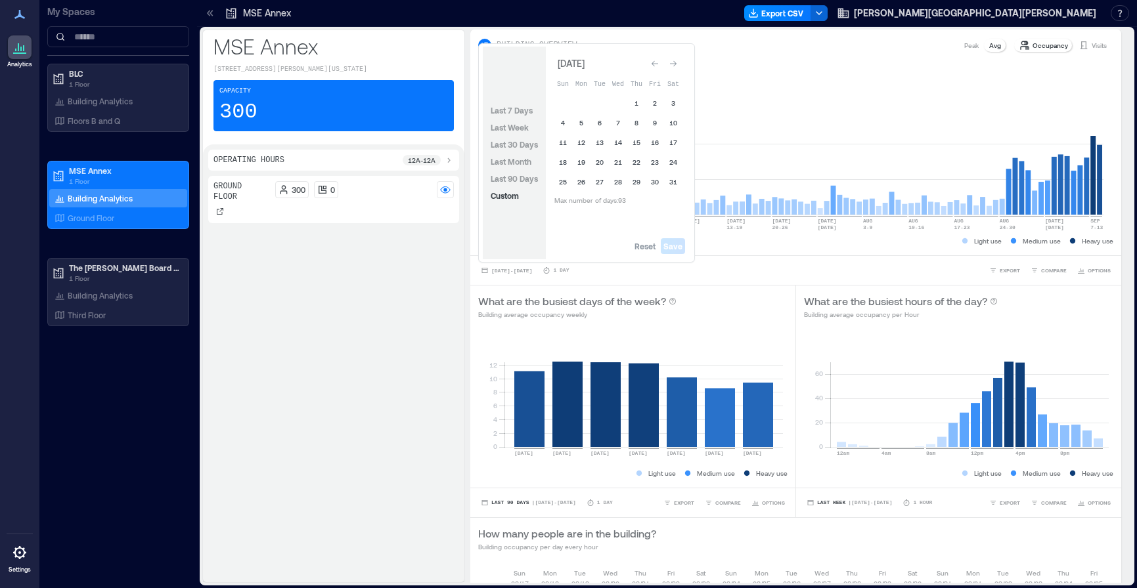
click at [651, 61] on icon "Go to previous month" at bounding box center [655, 64] width 8 height 8
click at [651, 61] on icon "Go to previous month" at bounding box center [655, 61] width 8 height 8
click at [655, 64] on icon "Go to previous month" at bounding box center [654, 64] width 7 height 6
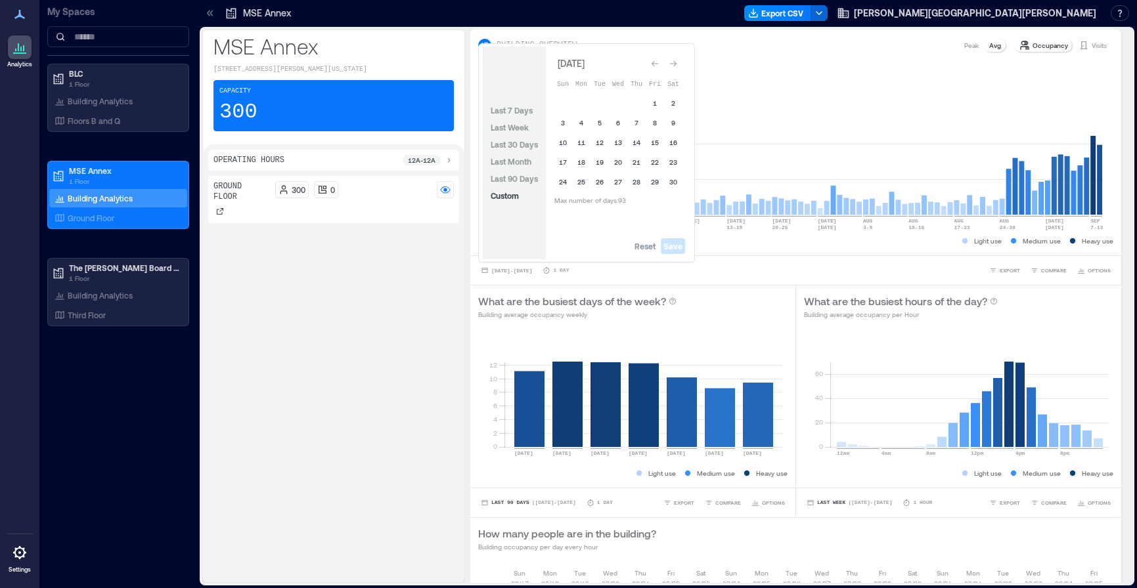
click at [655, 64] on icon "Go to previous month" at bounding box center [654, 64] width 7 height 6
click at [616, 161] on button "21" at bounding box center [618, 162] width 18 height 18
click at [674, 66] on icon "Go to next month" at bounding box center [673, 64] width 7 height 6
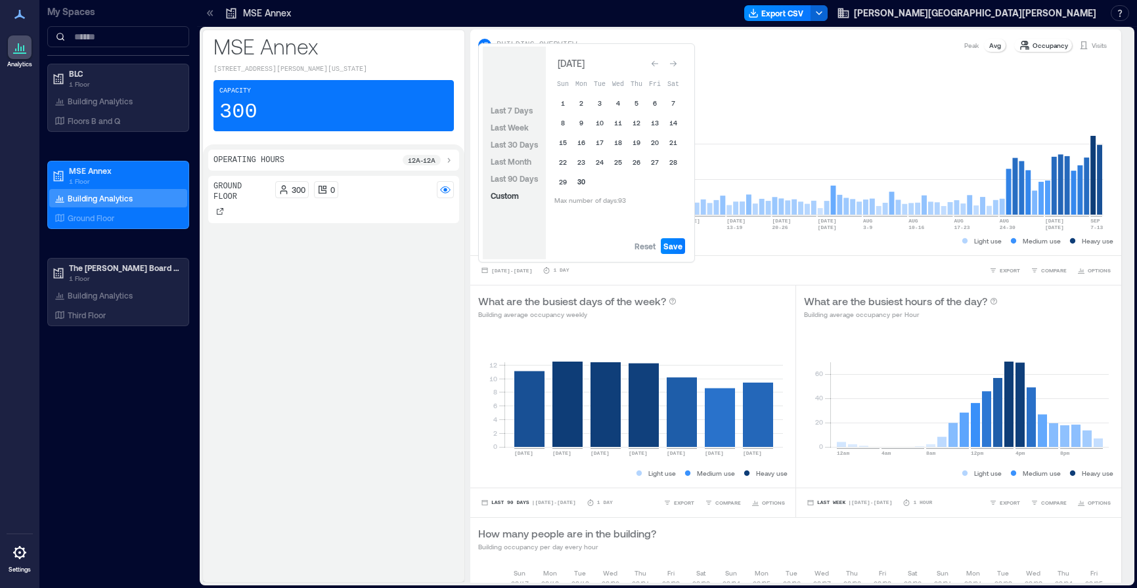
click at [580, 181] on button "30" at bounding box center [581, 182] width 18 height 18
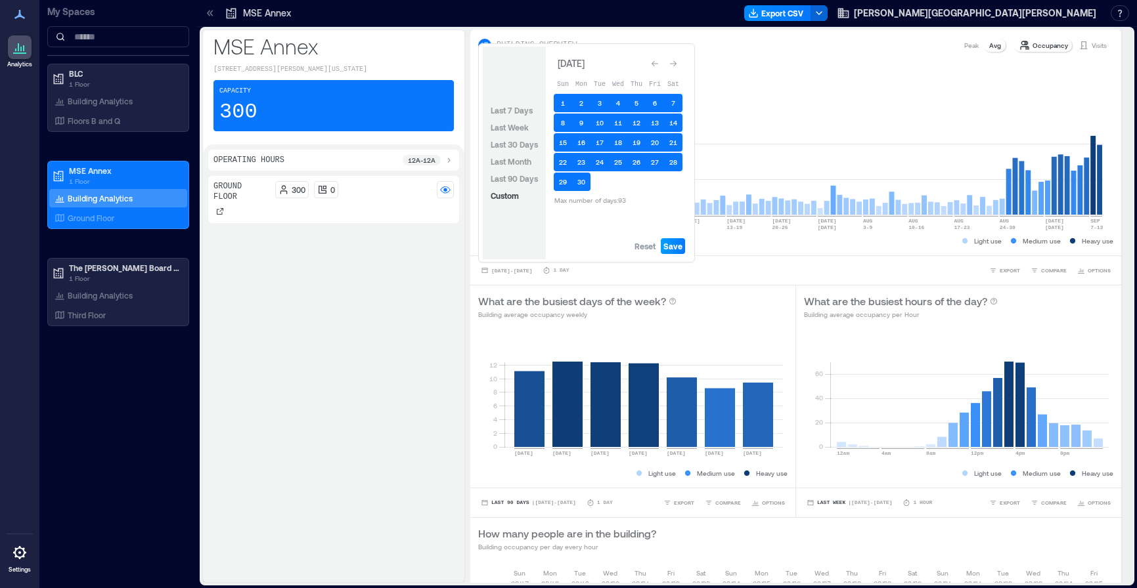
click at [671, 244] on span "Save" at bounding box center [672, 246] width 19 height 11
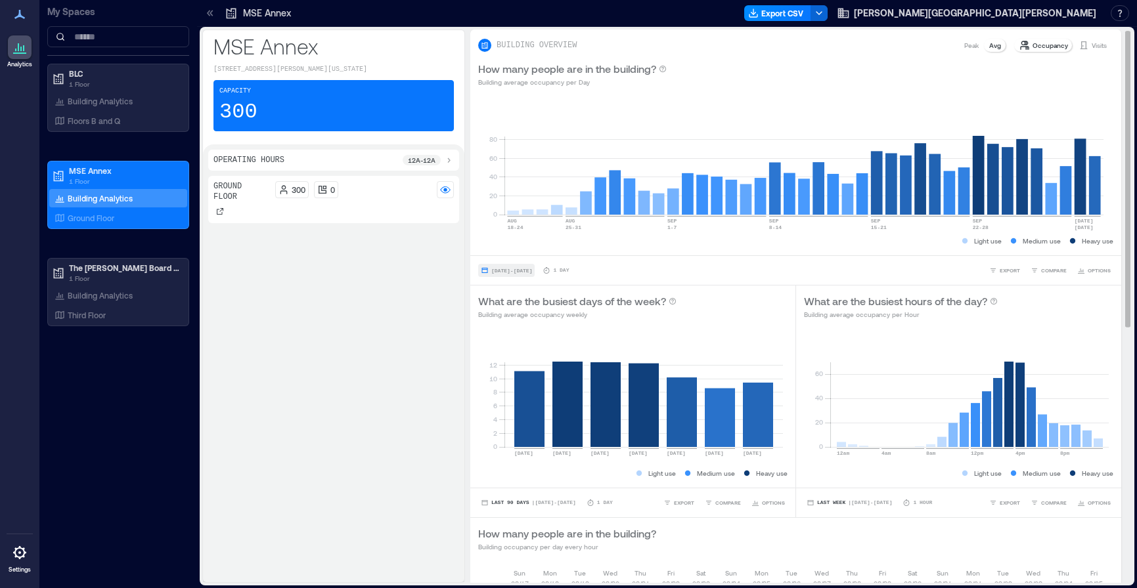
click at [522, 269] on span "[DATE] - [DATE]" at bounding box center [511, 271] width 41 height 6
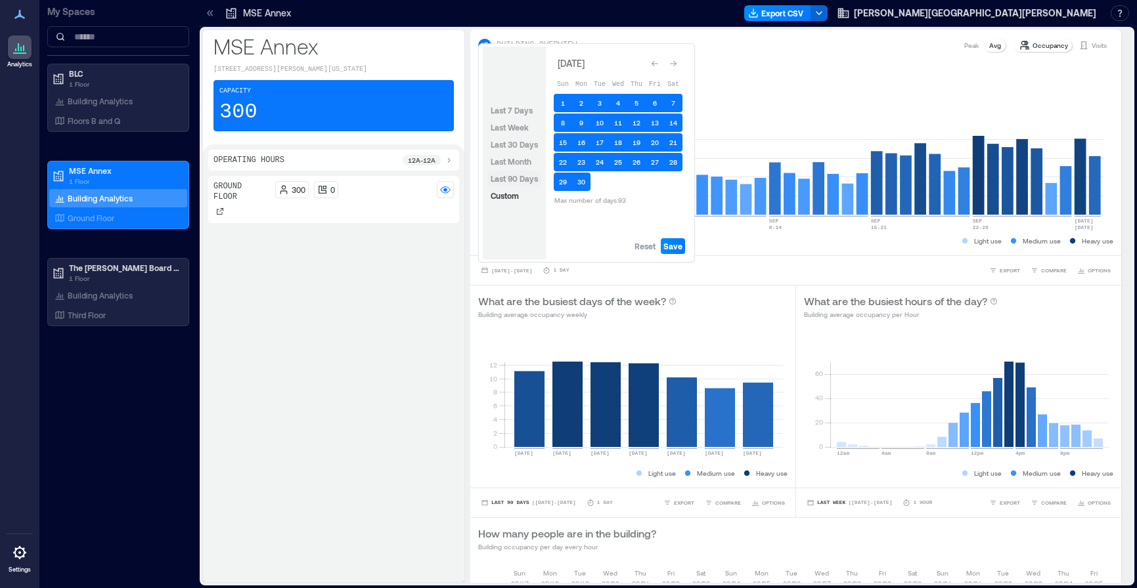
click at [514, 179] on span "Last 90 Days" at bounding box center [513, 178] width 47 height 9
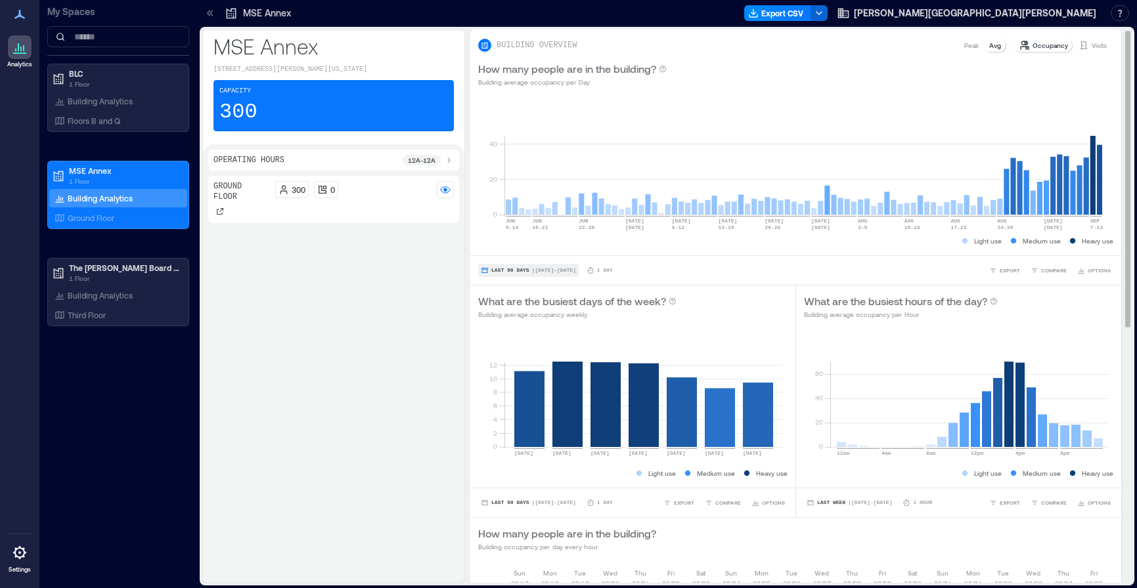
click at [506, 271] on span "Last 90 Days" at bounding box center [510, 271] width 38 height 0
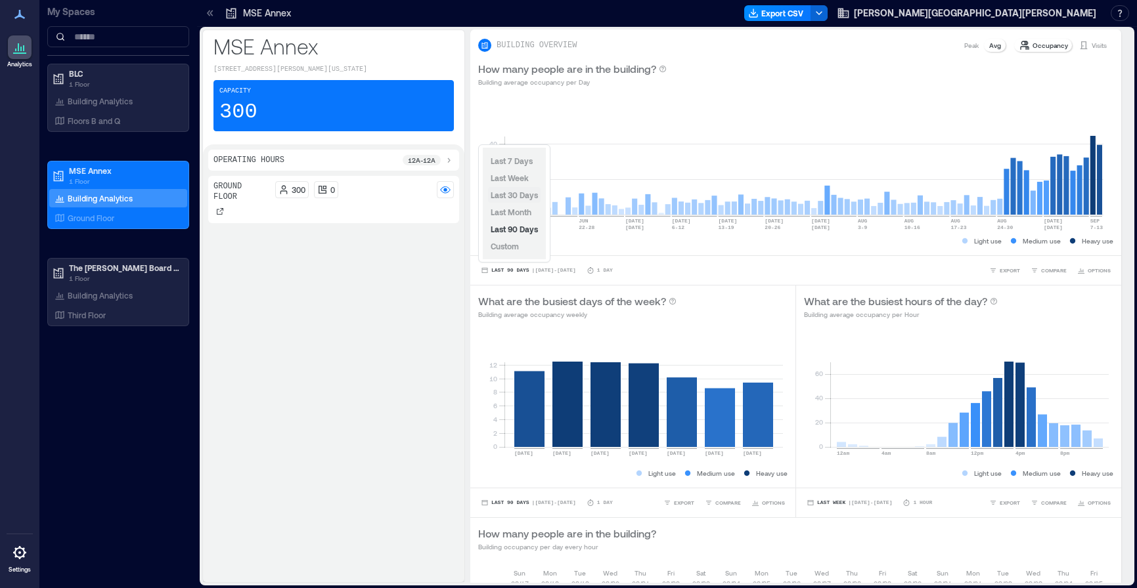
click at [508, 196] on span "Last 30 Days" at bounding box center [513, 194] width 47 height 9
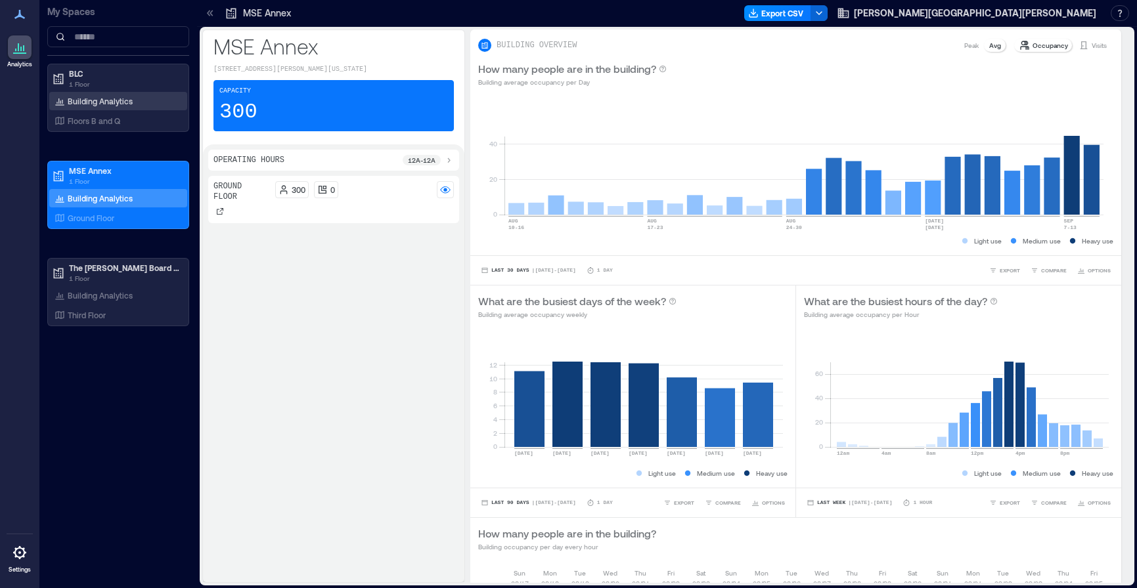
click at [82, 102] on p "Building Analytics" at bounding box center [100, 101] width 65 height 11
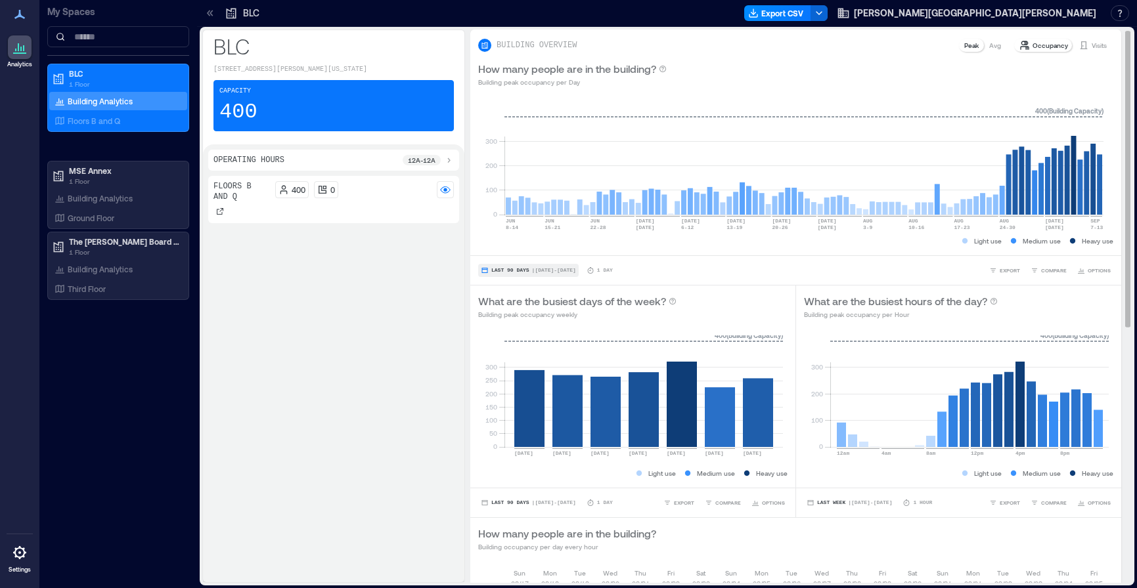
click at [498, 271] on span "Last 90 Days" at bounding box center [510, 271] width 38 height 0
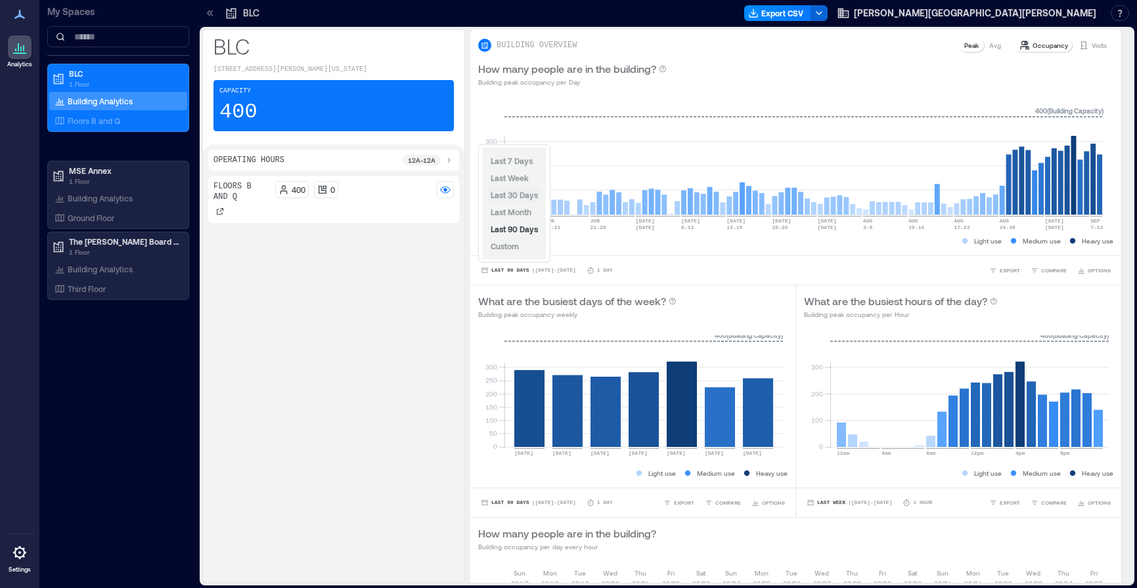
click at [508, 193] on span "Last 30 Days" at bounding box center [513, 194] width 47 height 9
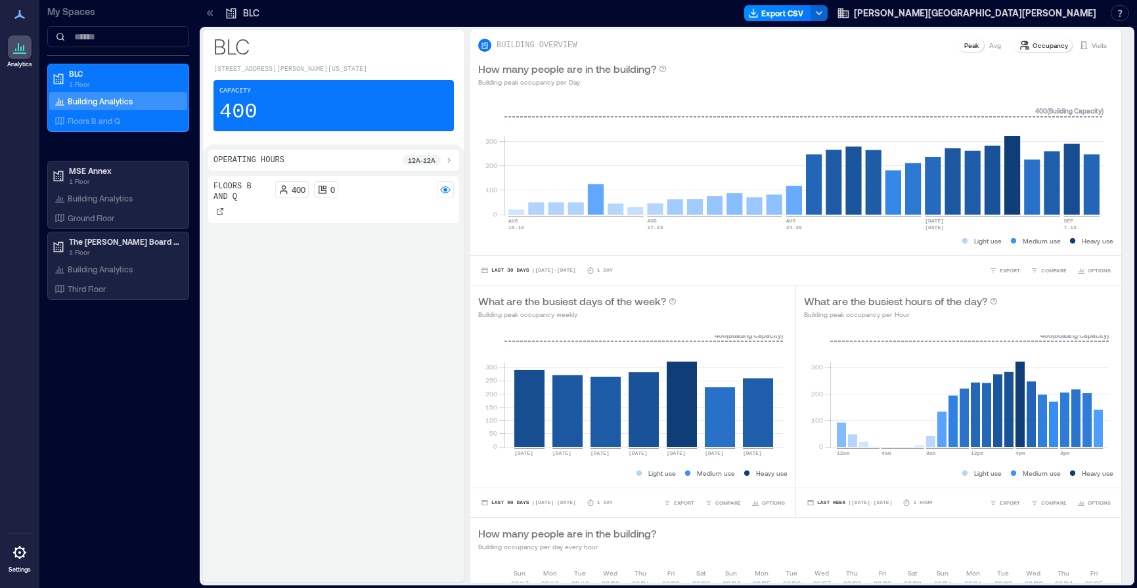
drag, startPoint x: 823, startPoint y: 12, endPoint x: 788, endPoint y: 0, distance: 37.4
click at [788, 0] on div "BLC Export CSV [PERSON_NAME][GEOGRAPHIC_DATA][PERSON_NAME] Resources API Docume…" at bounding box center [667, 13] width 940 height 27
click at [550, 271] on span "| [DATE] - [DATE]" at bounding box center [554, 271] width 44 height 0
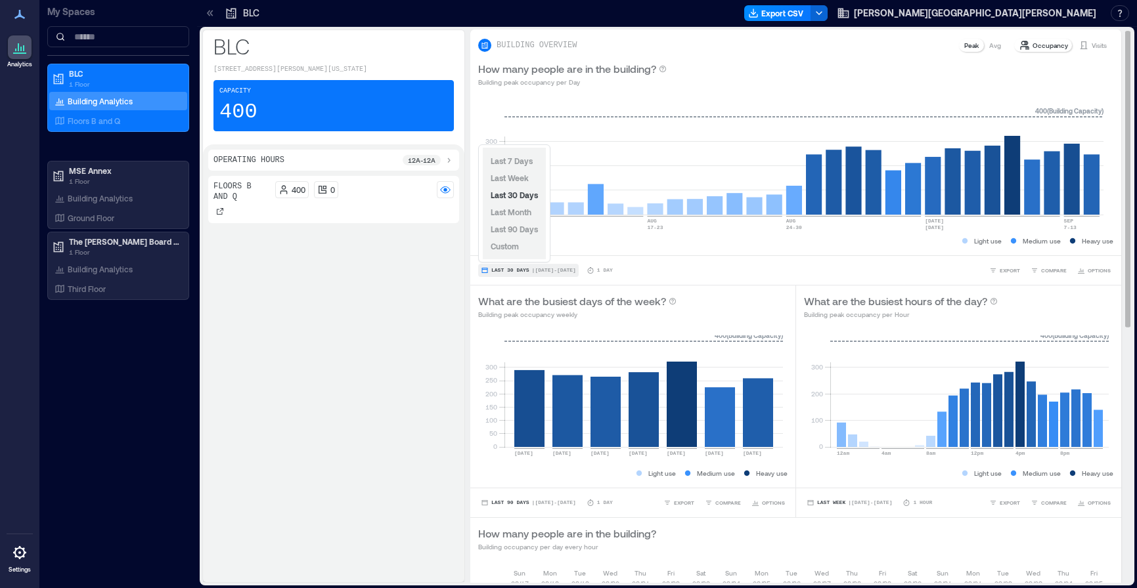
click at [547, 271] on span "| [DATE] - [DATE]" at bounding box center [554, 271] width 44 height 0
click at [502, 271] on span "Last 30 Days" at bounding box center [510, 271] width 38 height 0
click at [1097, 187] on rect at bounding box center [803, 159] width 599 height 112
click at [502, 271] on span "Last 30 Days" at bounding box center [510, 271] width 38 height 0
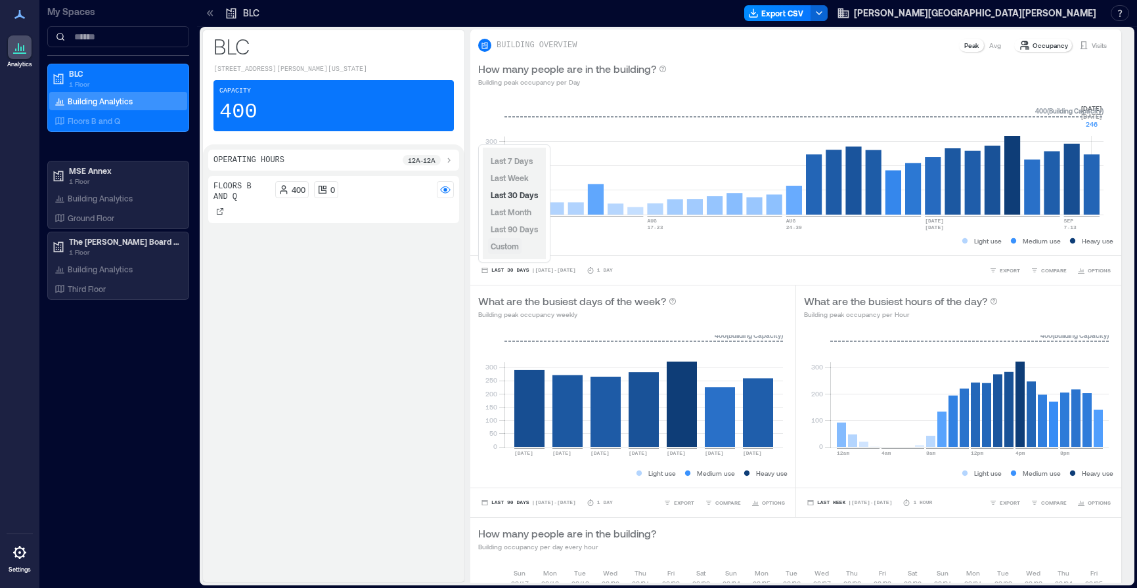
click at [508, 250] on span "Custom" at bounding box center [504, 246] width 28 height 9
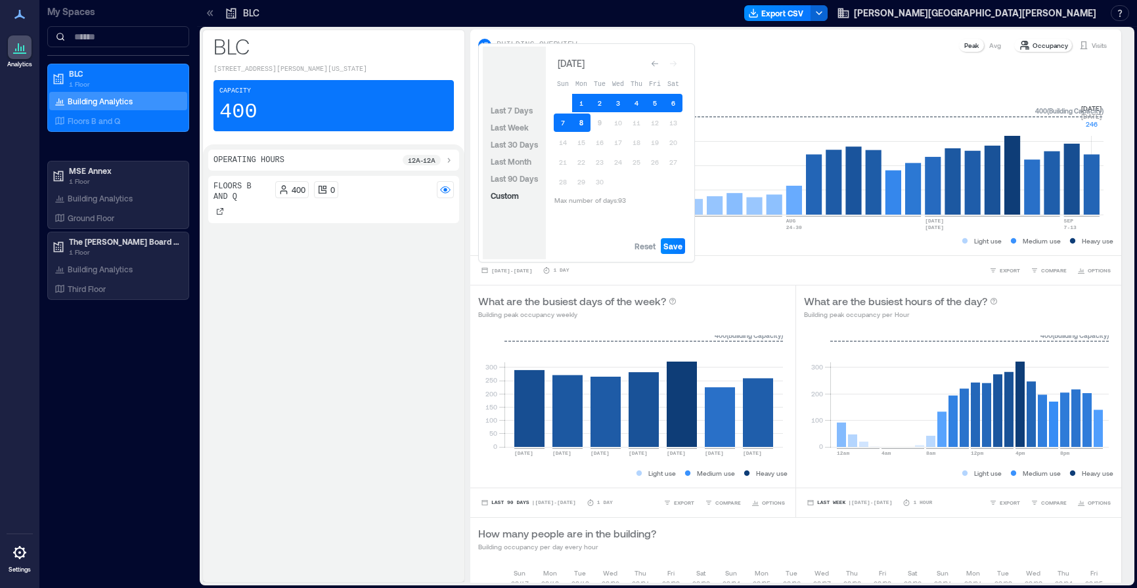
click at [582, 125] on button "8" at bounding box center [581, 123] width 18 height 18
click at [500, 197] on span "Custom" at bounding box center [504, 195] width 28 height 9
click at [649, 247] on span "Reset" at bounding box center [644, 246] width 21 height 11
click at [656, 62] on icon "Go to previous month" at bounding box center [655, 64] width 8 height 8
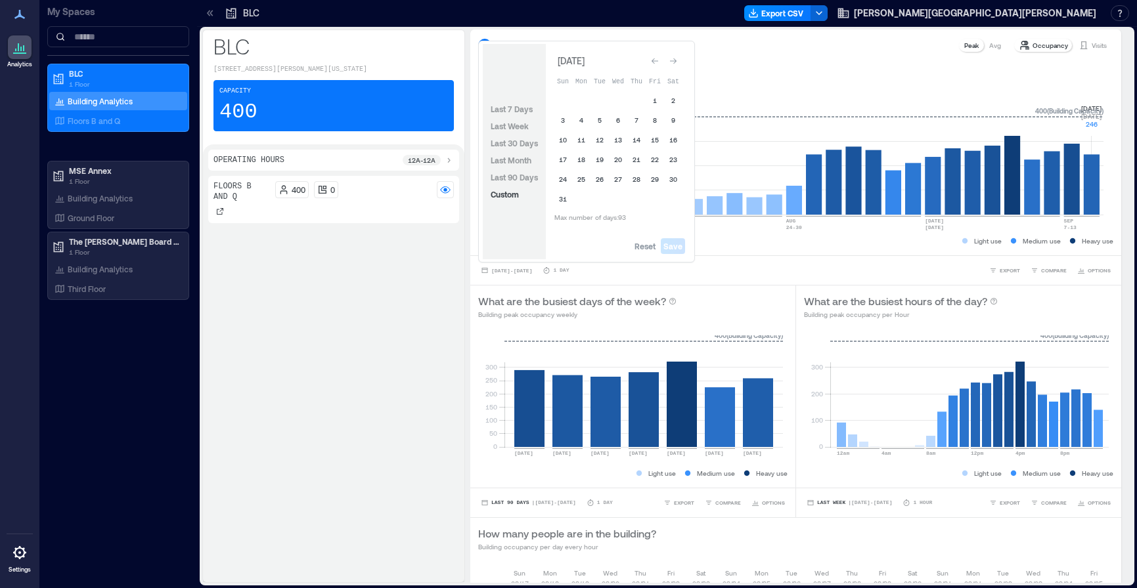
click at [656, 62] on icon "Go to previous month" at bounding box center [655, 61] width 8 height 8
click at [656, 62] on icon "Go to previous month" at bounding box center [655, 64] width 8 height 8
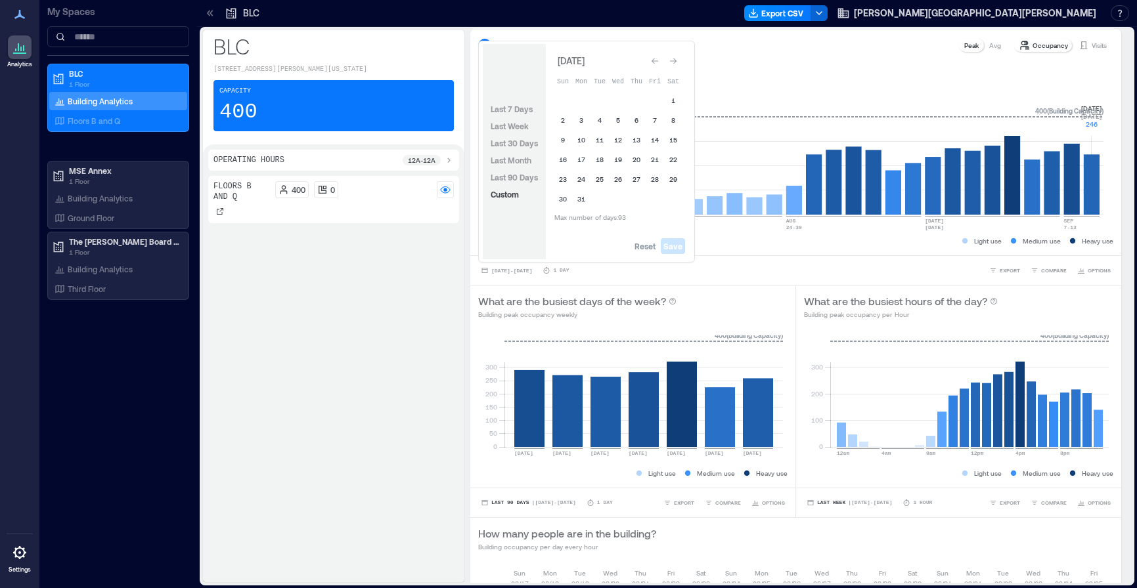
click at [656, 62] on icon "Go to previous month" at bounding box center [655, 61] width 8 height 8
click at [656, 62] on icon "Go to previous month" at bounding box center [655, 64] width 8 height 8
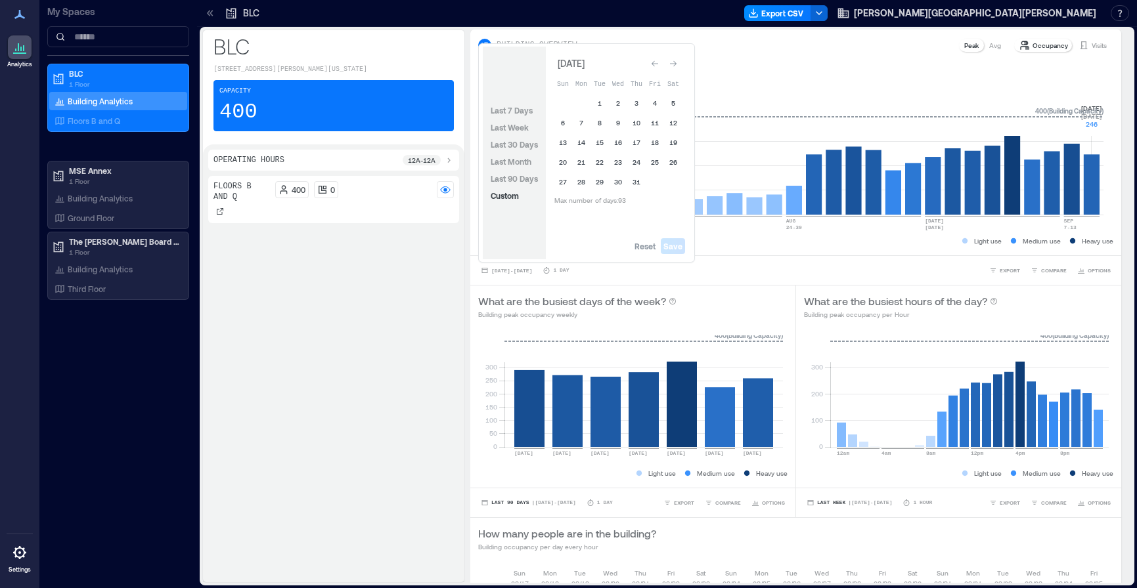
click at [656, 62] on icon "Go to previous month" at bounding box center [655, 64] width 8 height 8
click at [560, 142] on button "11" at bounding box center [563, 142] width 18 height 18
click at [676, 63] on icon "Go to next month" at bounding box center [673, 64] width 7 height 6
click at [561, 143] on button "15" at bounding box center [563, 142] width 18 height 18
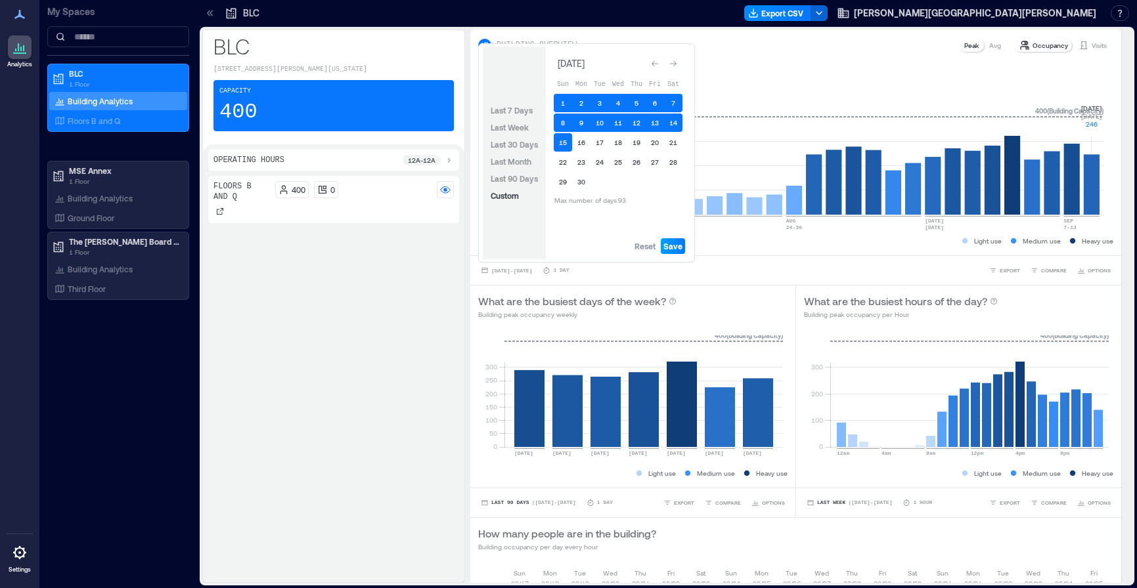
click at [677, 248] on span "Save" at bounding box center [672, 246] width 19 height 11
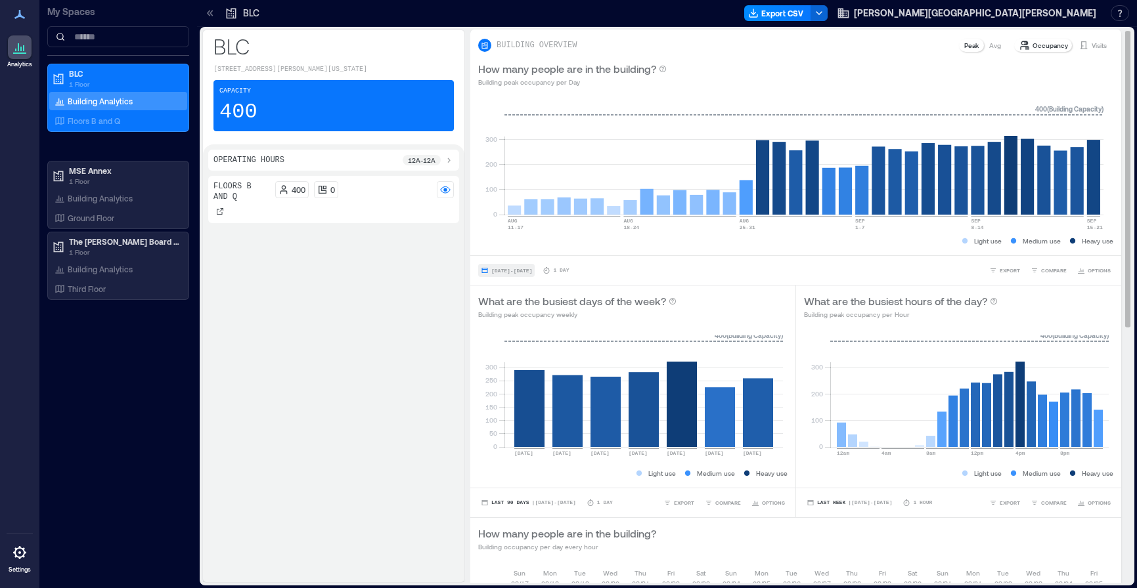
click at [508, 270] on span "[DATE] - [DATE]" at bounding box center [511, 271] width 41 height 6
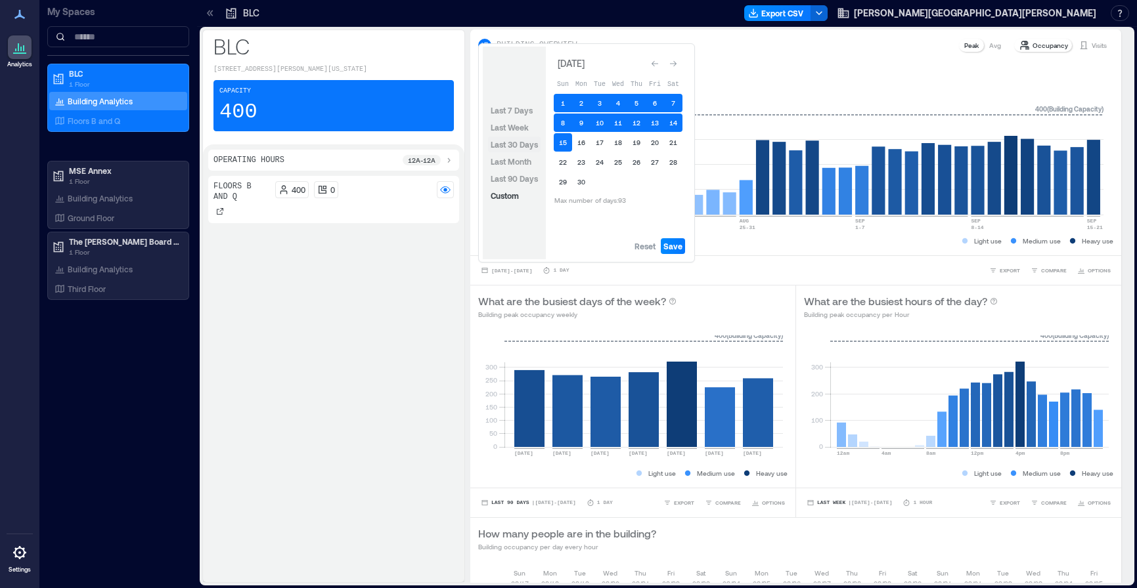
click at [508, 144] on span "Last 30 Days" at bounding box center [513, 144] width 47 height 9
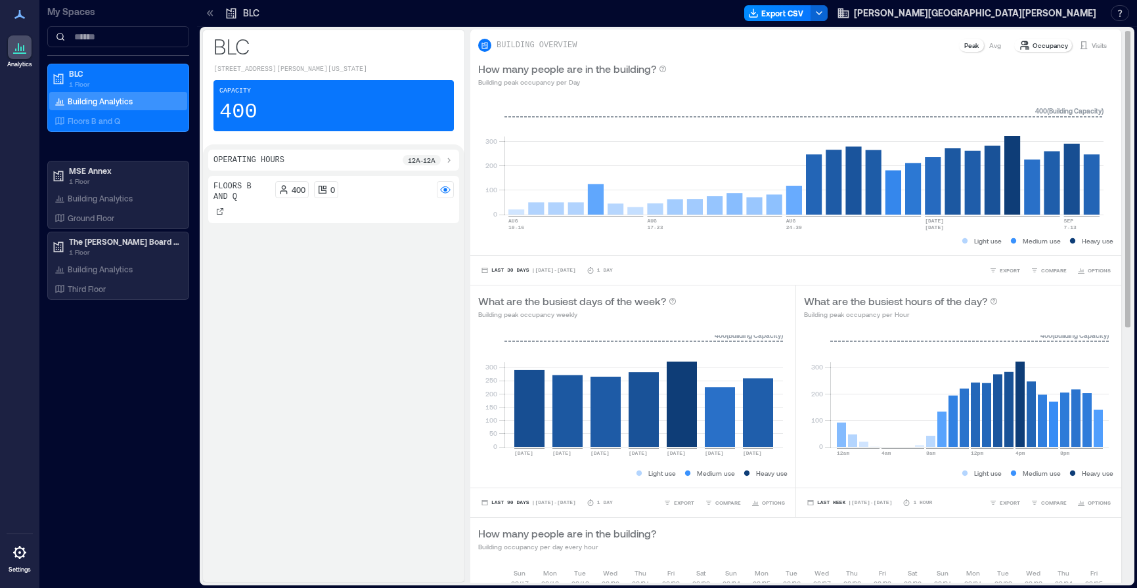
click at [781, 72] on div "How many people are in the building? Building peak occupancy per Day" at bounding box center [795, 74] width 635 height 26
click at [519, 271] on span "Last 30 Days" at bounding box center [510, 271] width 38 height 0
click at [769, 238] on div "Light use Medium use Heavy use" at bounding box center [795, 240] width 635 height 13
click at [513, 273] on button "Last 30 Days | [DATE] - [DATE]" at bounding box center [528, 270] width 100 height 13
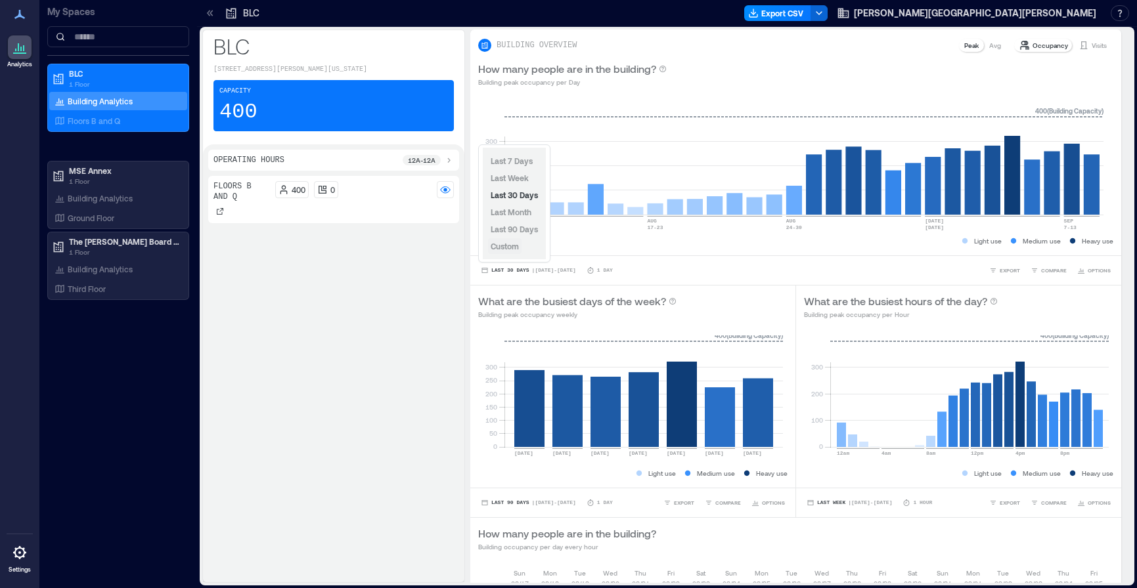
click at [509, 248] on span "Custom" at bounding box center [504, 246] width 28 height 9
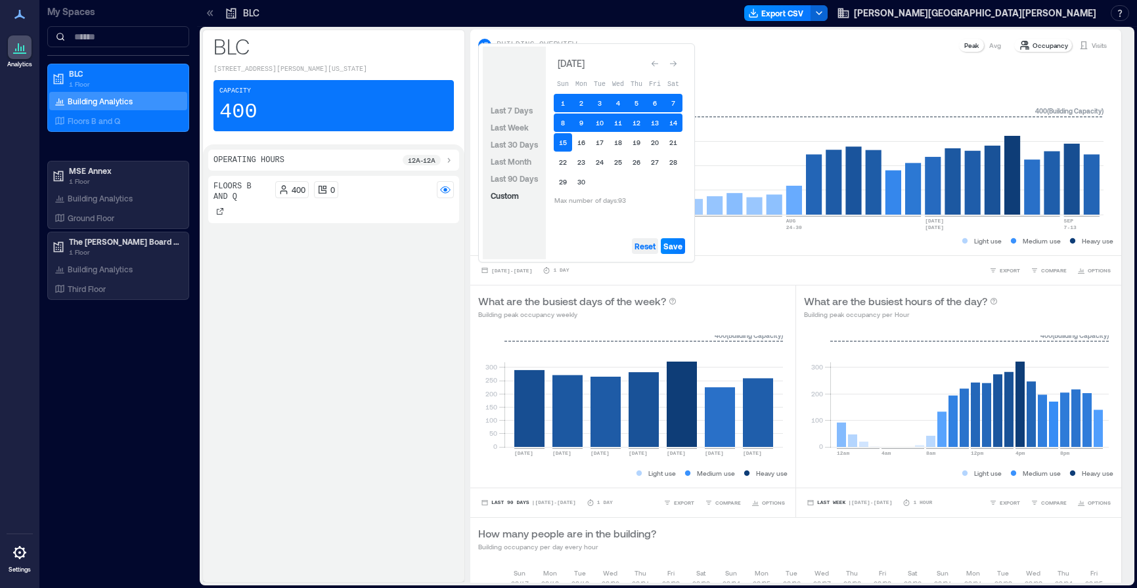
click at [648, 248] on span "Reset" at bounding box center [644, 246] width 21 height 11
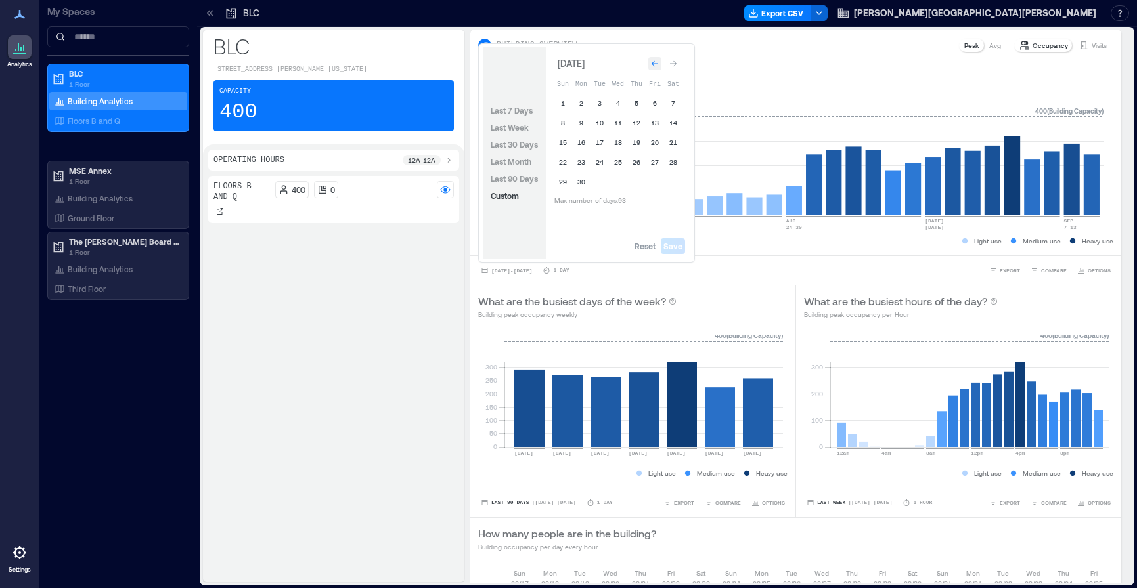
click at [652, 57] on div "Go to previous month" at bounding box center [654, 63] width 13 height 13
click at [652, 58] on div "Go to previous month" at bounding box center [654, 63] width 13 height 13
click at [676, 62] on icon "Go to next month" at bounding box center [673, 64] width 8 height 8
click at [562, 160] on button "18" at bounding box center [563, 162] width 18 height 18
click at [672, 61] on icon "Go to next month" at bounding box center [673, 64] width 8 height 8
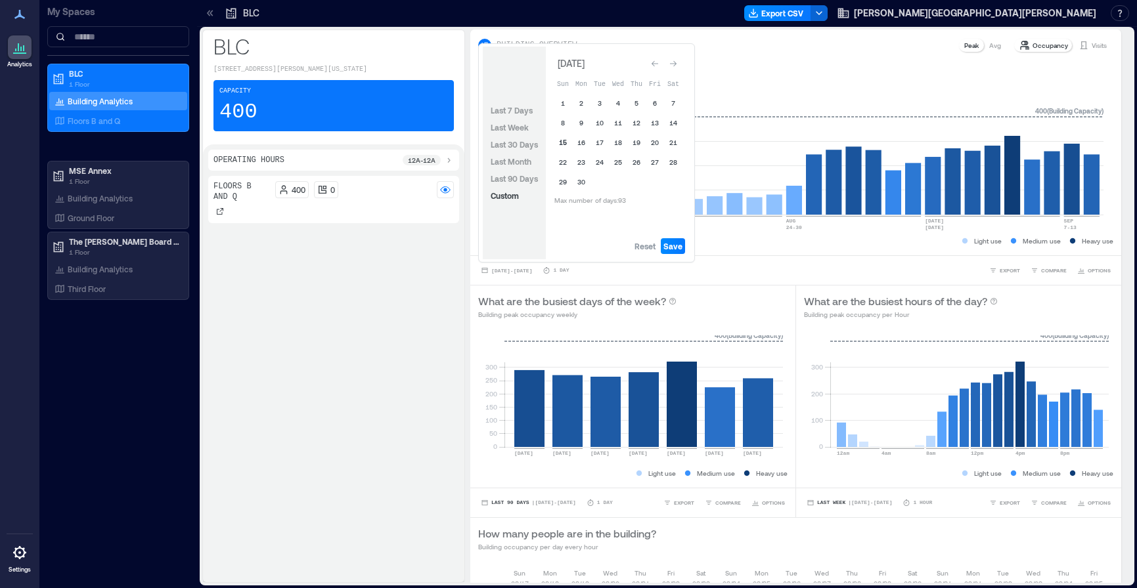
click at [564, 144] on button "15" at bounding box center [563, 142] width 18 height 18
click at [676, 247] on span "Save" at bounding box center [672, 246] width 19 height 11
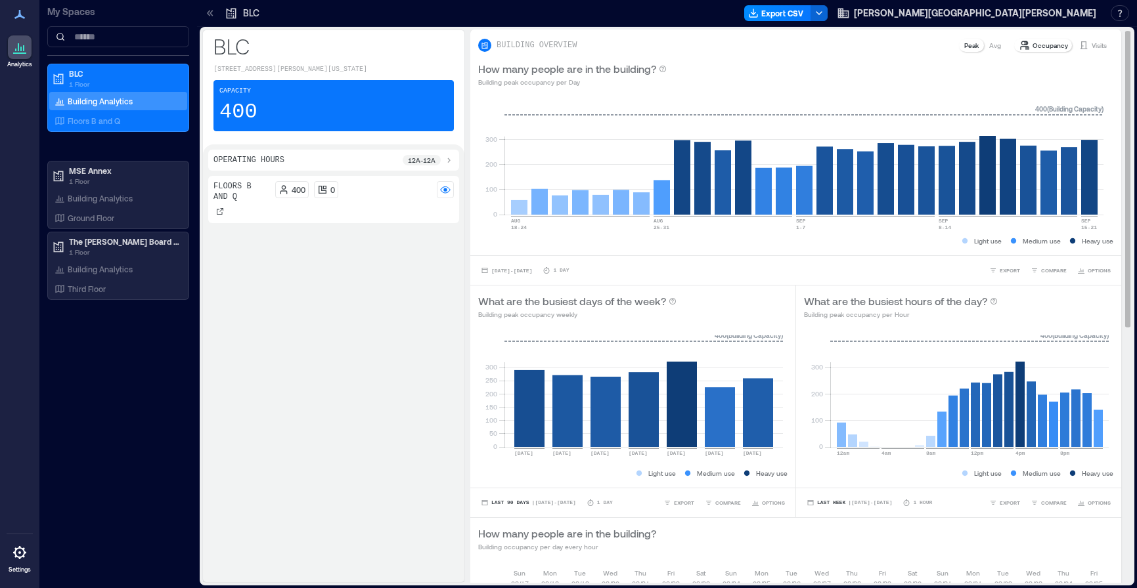
drag, startPoint x: 1075, startPoint y: 311, endPoint x: 1051, endPoint y: 300, distance: 26.7
click at [1075, 311] on div "What are the busiest hours of the day? Building peak occupancy per Hour" at bounding box center [958, 307] width 309 height 26
click at [95, 175] on p "MSE Annex" at bounding box center [124, 170] width 110 height 11
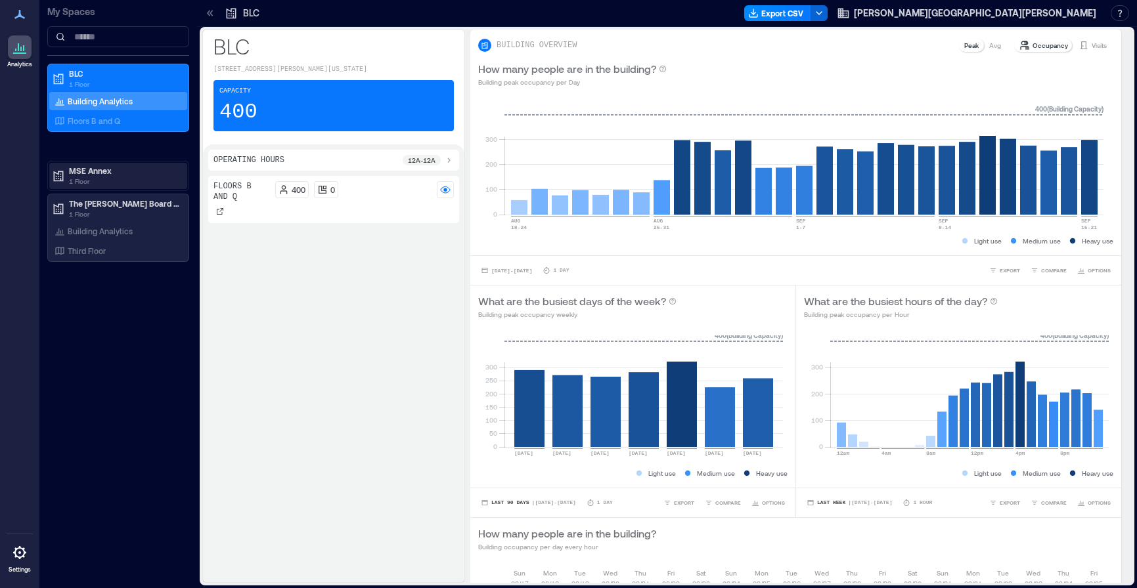
click at [81, 176] on p "1 Floor" at bounding box center [124, 181] width 110 height 11
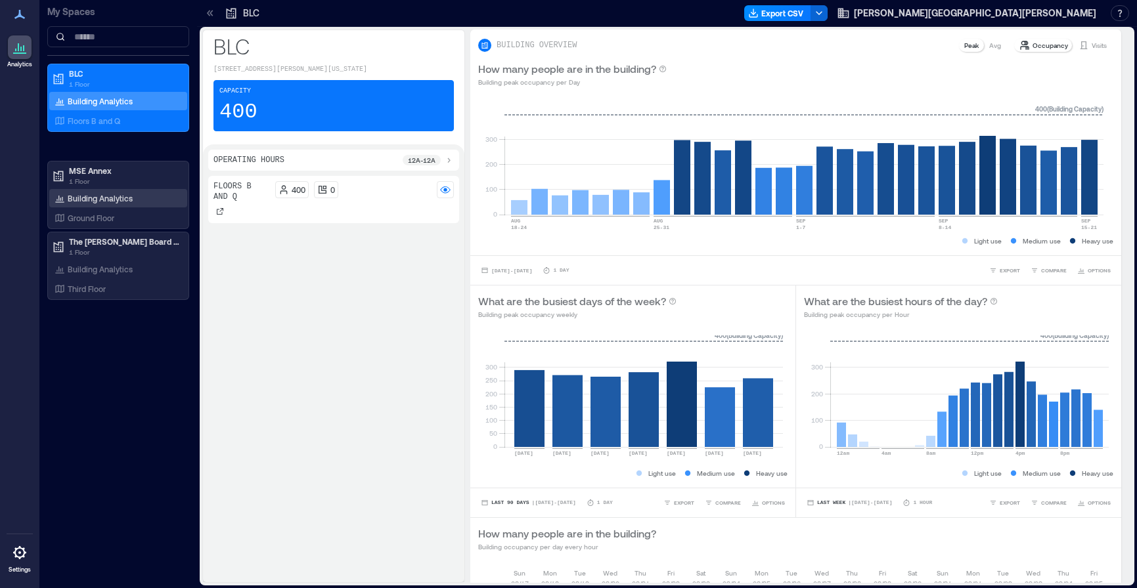
click at [79, 198] on p "Building Analytics" at bounding box center [100, 198] width 65 height 11
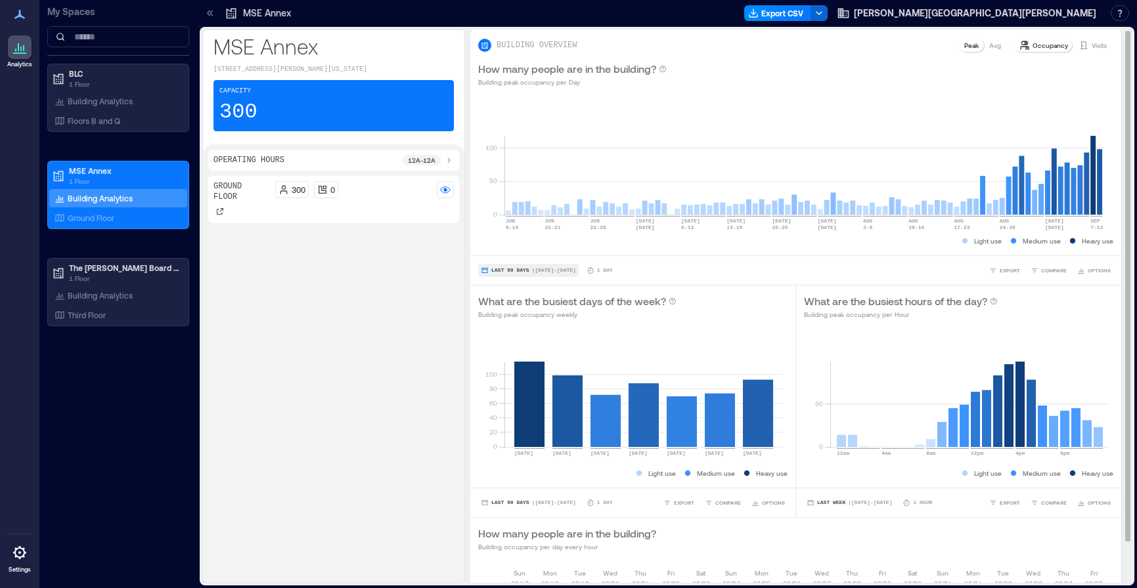
click at [507, 271] on span "Last 90 Days" at bounding box center [510, 271] width 38 height 0
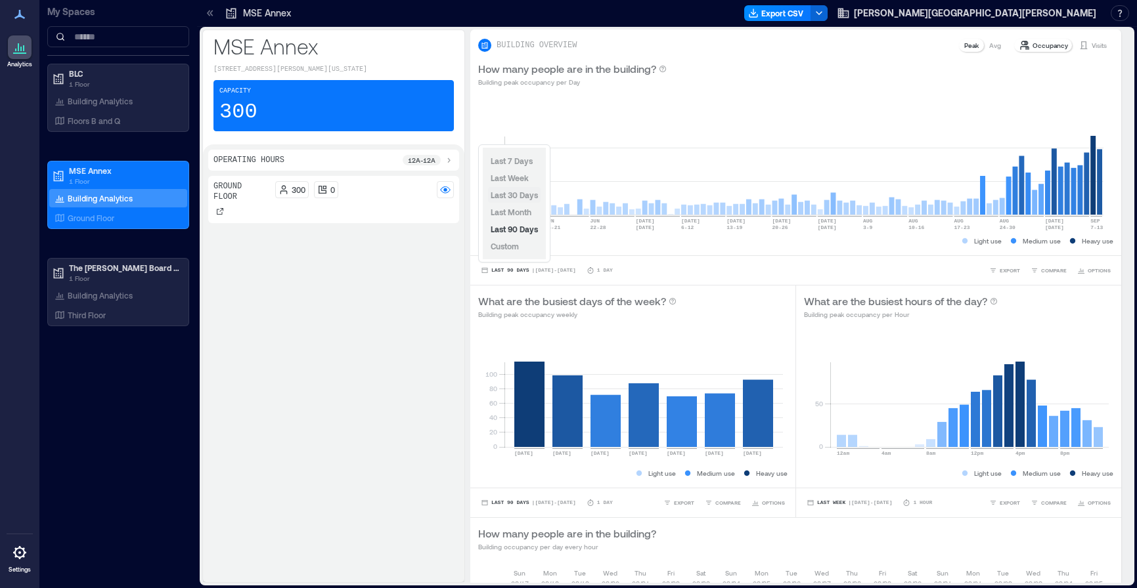
click at [515, 193] on span "Last 30 Days" at bounding box center [513, 194] width 47 height 9
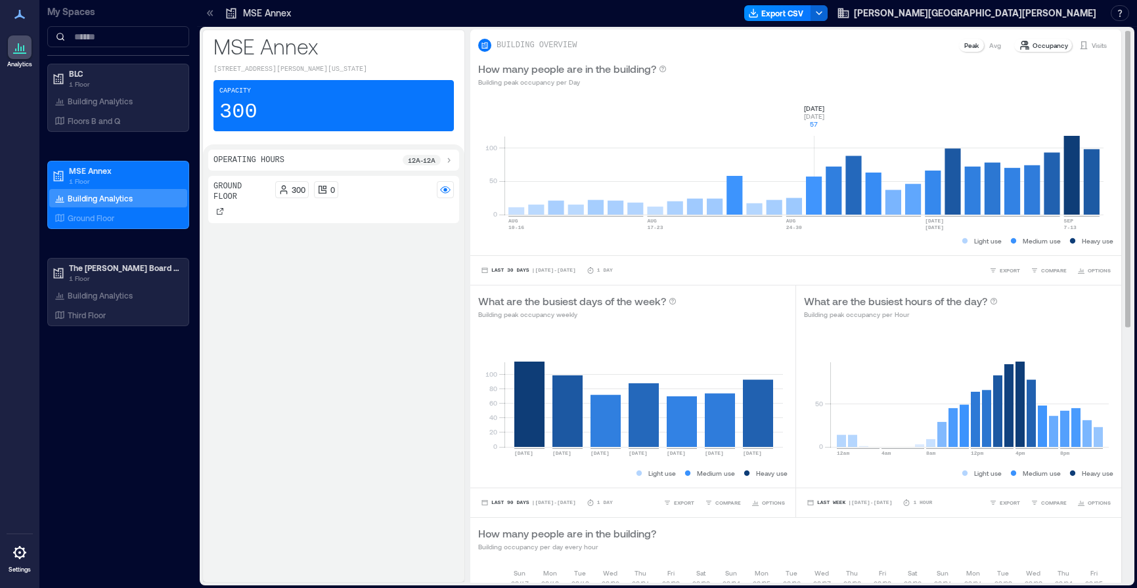
click at [814, 208] on rect at bounding box center [803, 159] width 599 height 112
click at [812, 207] on rect at bounding box center [803, 159] width 599 height 112
click at [831, 133] on rect at bounding box center [803, 159] width 599 height 112
click at [507, 271] on span "Last 30 Days" at bounding box center [510, 271] width 38 height 0
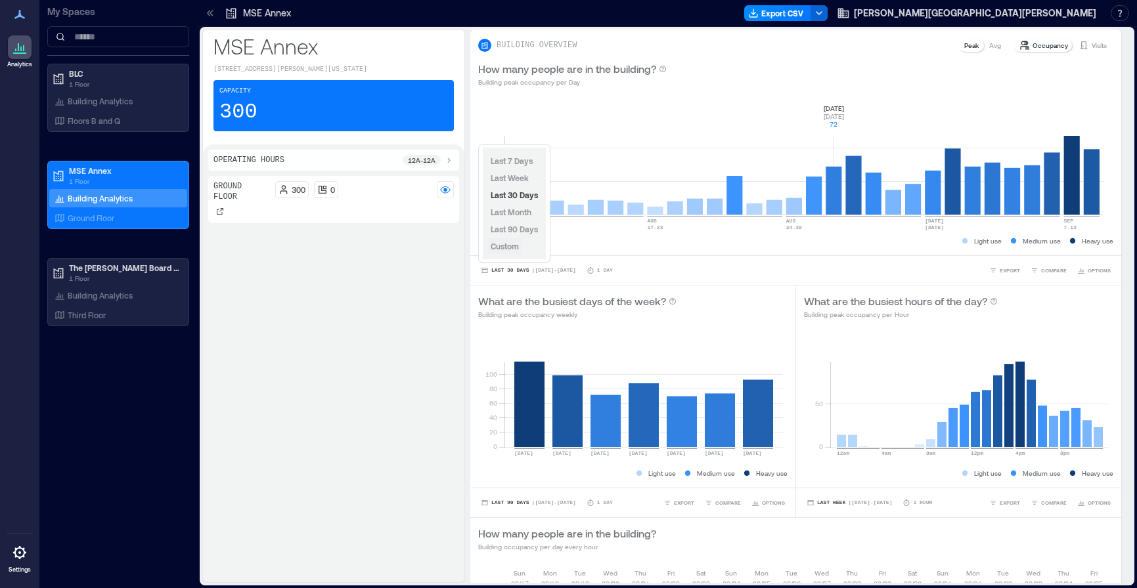
click at [512, 248] on span "Custom" at bounding box center [504, 246] width 28 height 9
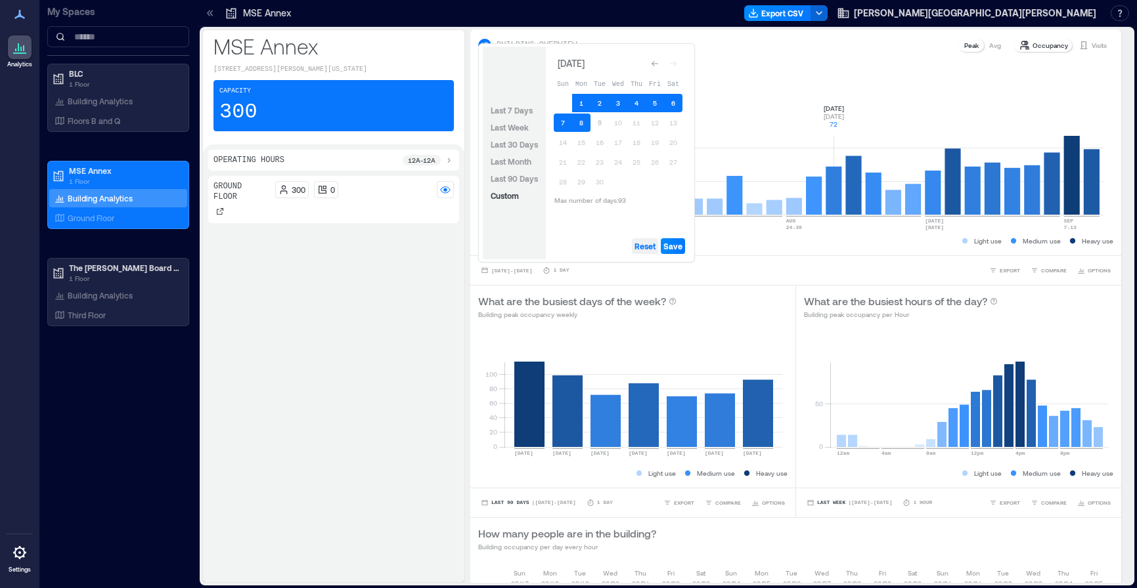
click at [640, 248] on span "Reset" at bounding box center [644, 246] width 21 height 11
click at [651, 62] on icon "Go to previous month" at bounding box center [655, 64] width 8 height 8
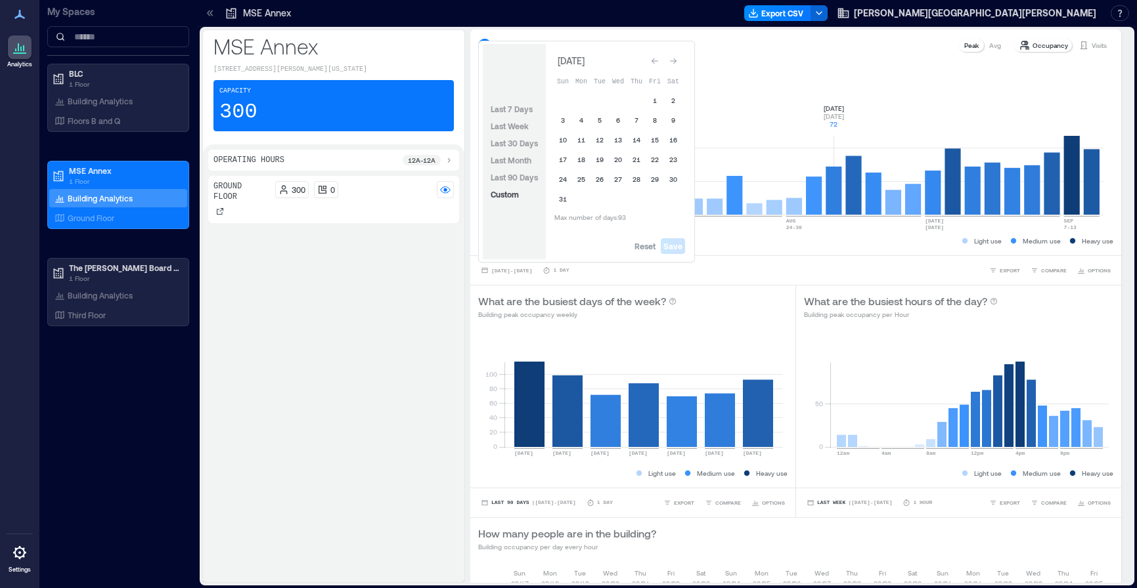
click at [651, 62] on icon "Go to previous month" at bounding box center [655, 61] width 8 height 8
click at [651, 62] on icon "Go to previous month" at bounding box center [655, 64] width 8 height 8
click at [651, 62] on icon "Go to previous month" at bounding box center [655, 61] width 8 height 8
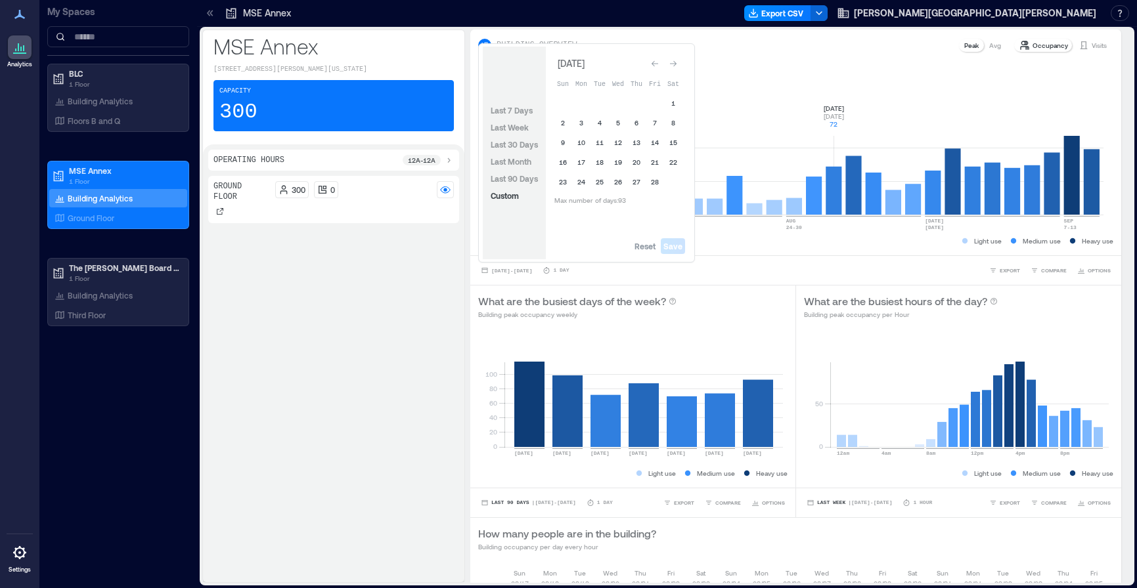
click at [651, 62] on icon "Go to previous month" at bounding box center [655, 64] width 8 height 8
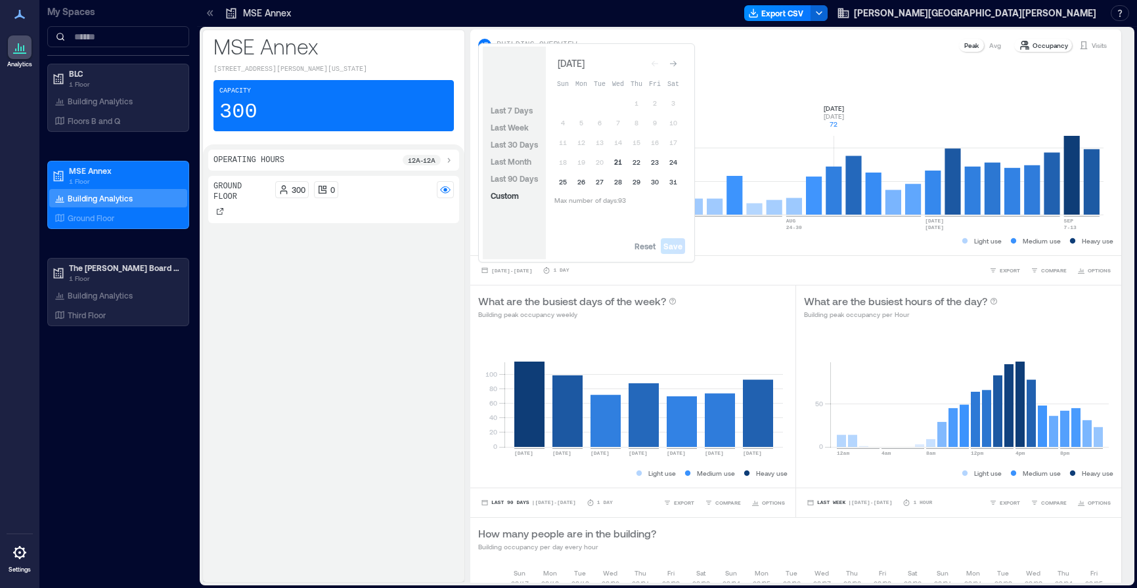
click at [617, 160] on button "21" at bounding box center [618, 162] width 18 height 18
click at [560, 180] on button "25" at bounding box center [563, 182] width 18 height 18
click at [617, 161] on button "21" at bounding box center [618, 162] width 18 height 18
click at [558, 181] on button "25" at bounding box center [563, 182] width 18 height 18
click at [674, 63] on icon "Go to next month" at bounding box center [673, 64] width 8 height 8
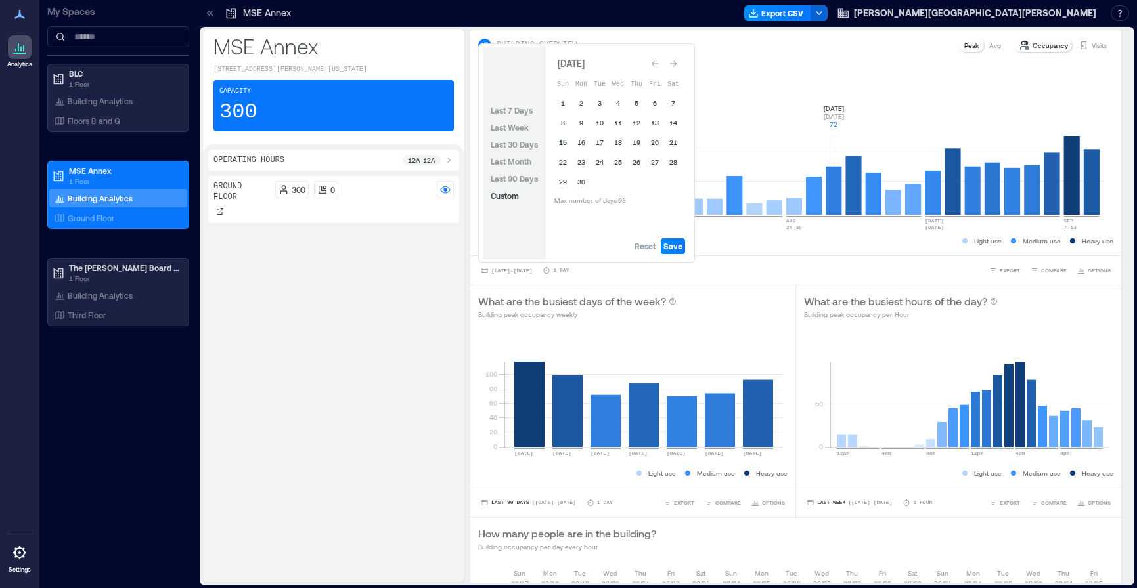
click at [565, 144] on button "15" at bounding box center [563, 142] width 18 height 18
click at [676, 247] on span "Save" at bounding box center [672, 246] width 19 height 11
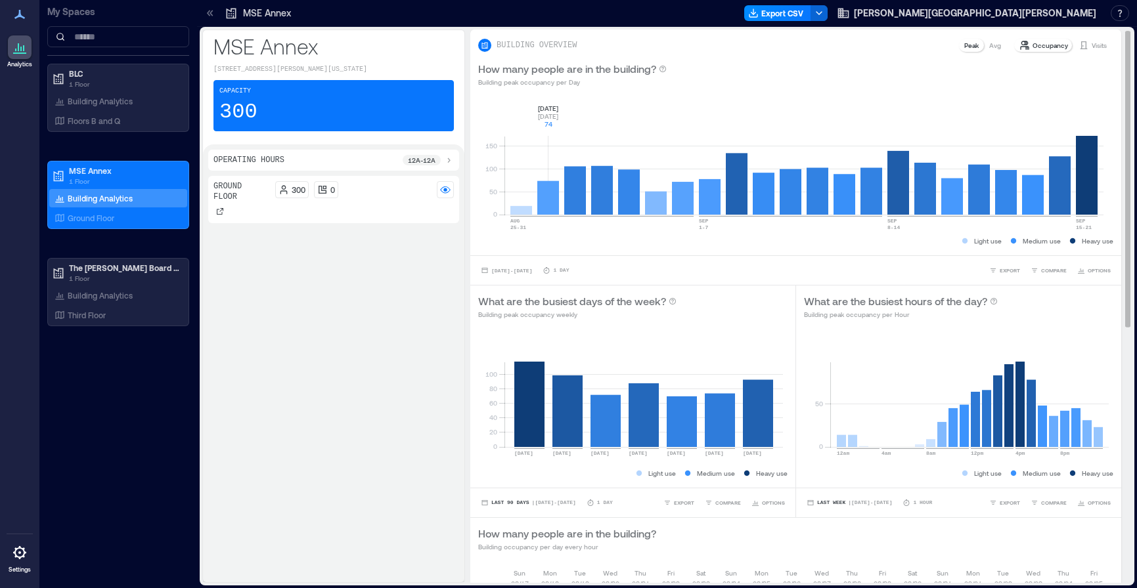
click at [544, 200] on rect at bounding box center [803, 159] width 599 height 112
click at [739, 246] on div "Light use Medium use Heavy use" at bounding box center [795, 240] width 635 height 13
drag, startPoint x: 577, startPoint y: 238, endPoint x: 577, endPoint y: 231, distance: 7.2
click at [577, 238] on div "Light use Medium use Heavy use" at bounding box center [795, 240] width 635 height 13
click at [575, 200] on rect at bounding box center [803, 159] width 599 height 112
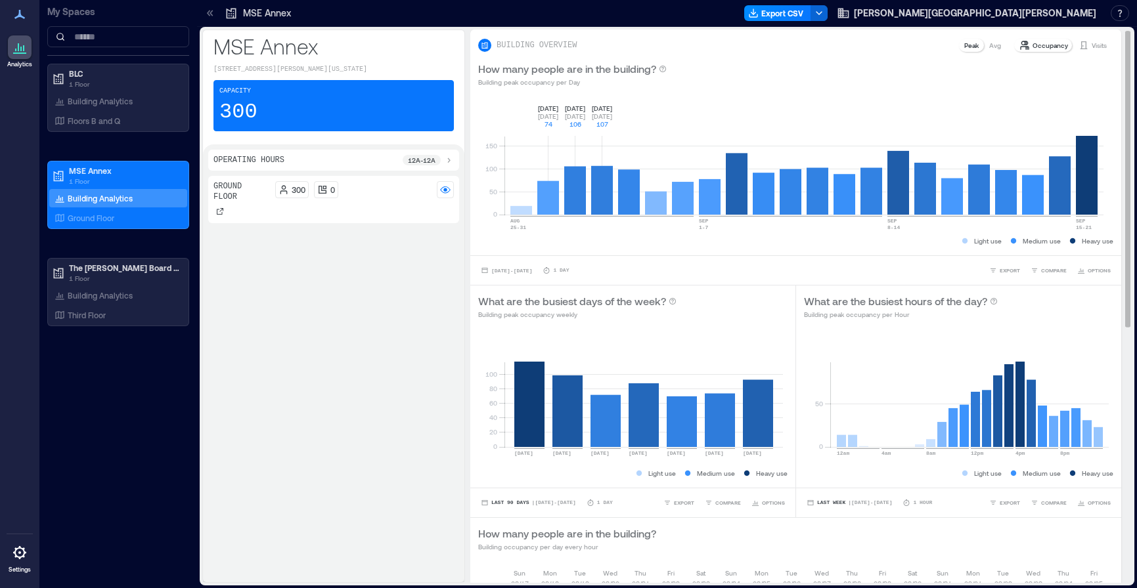
click at [604, 192] on rect at bounding box center [803, 159] width 599 height 112
click at [78, 74] on p "BLC" at bounding box center [124, 73] width 110 height 11
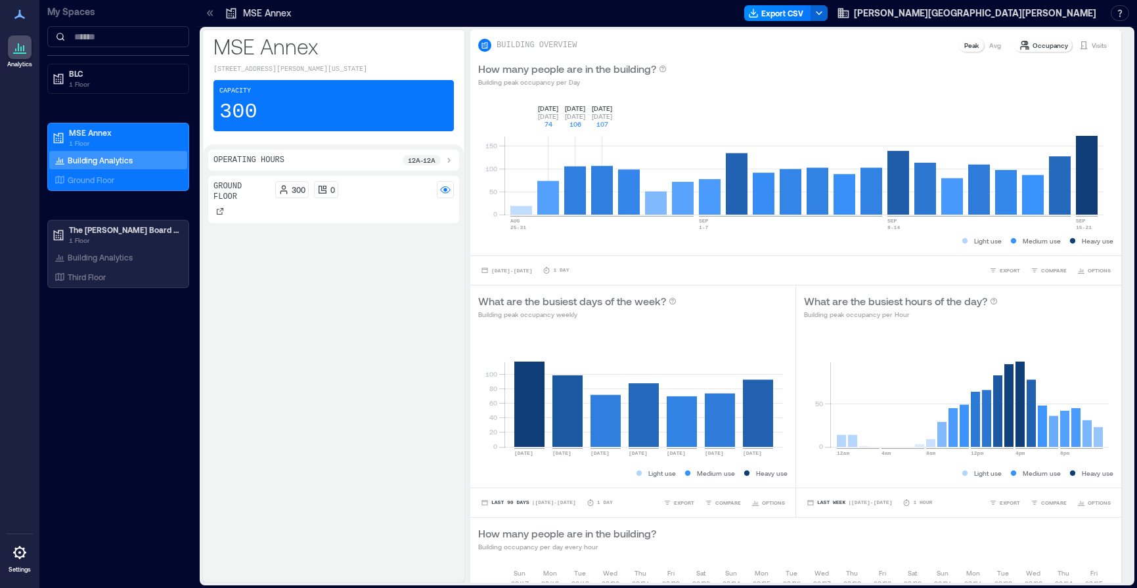
click at [263, 114] on div "Capacity 300" at bounding box center [333, 105] width 240 height 51
click at [85, 79] on p "1 Floor" at bounding box center [124, 84] width 110 height 11
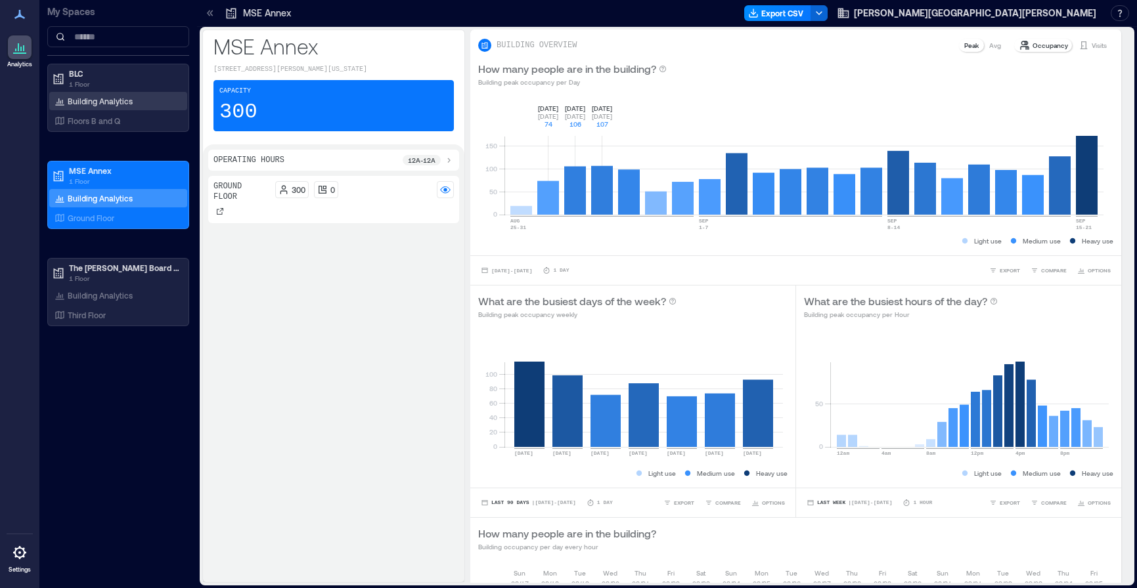
click at [83, 98] on p "Building Analytics" at bounding box center [100, 101] width 65 height 11
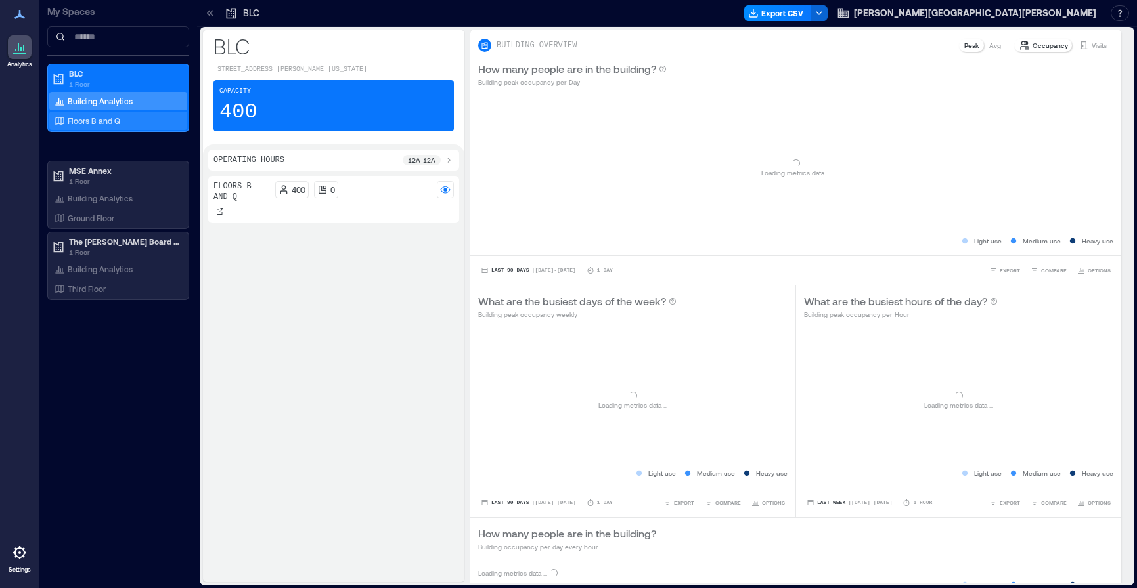
click at [91, 115] on div "Floors B and Q" at bounding box center [115, 120] width 127 height 13
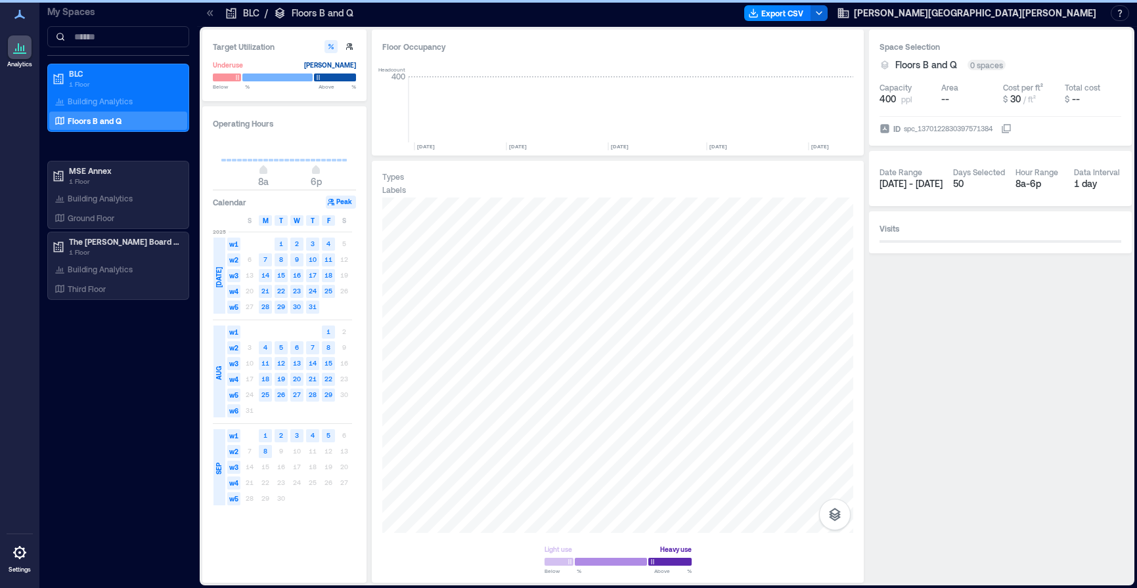
scroll to position [0, 982]
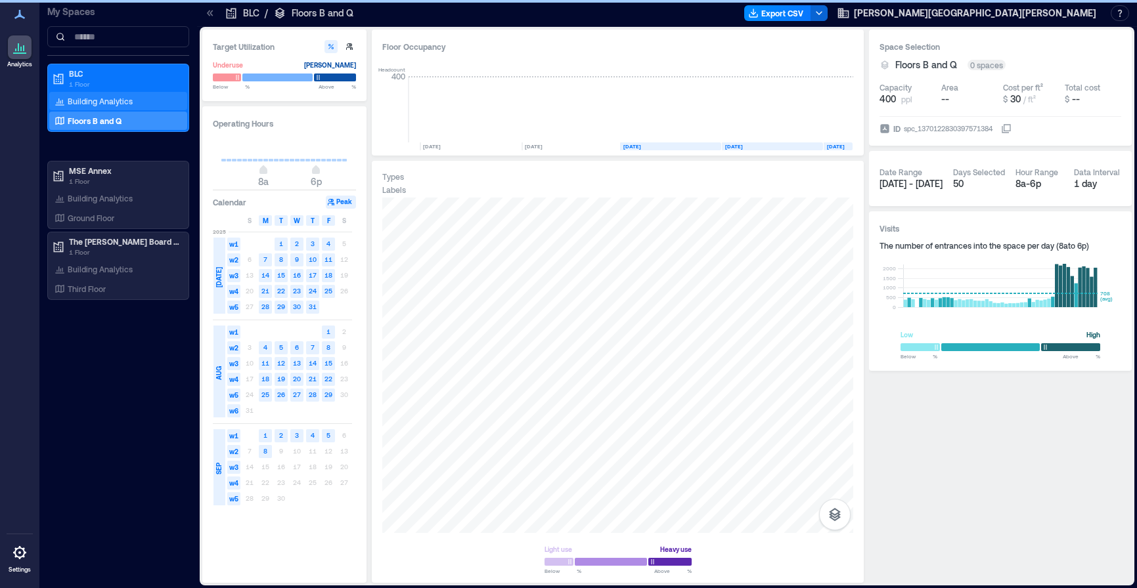
click at [87, 99] on p "Building Analytics" at bounding box center [100, 101] width 65 height 11
